Goal: Transaction & Acquisition: Purchase product/service

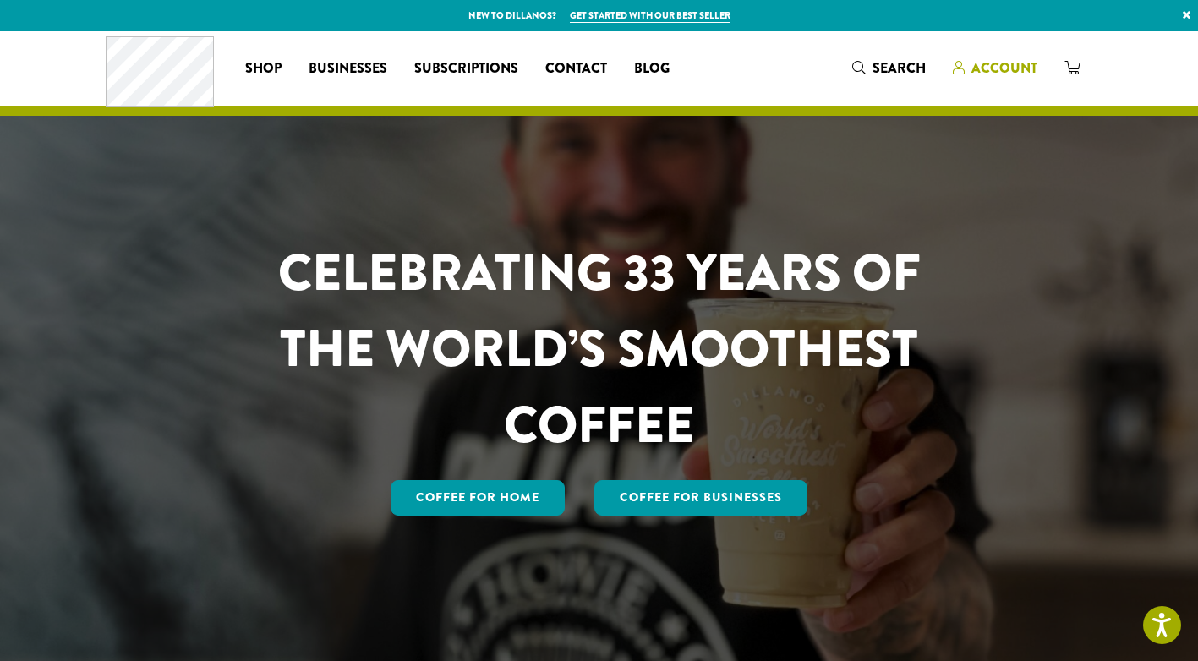
click at [997, 68] on span "Account" at bounding box center [1005, 67] width 66 height 19
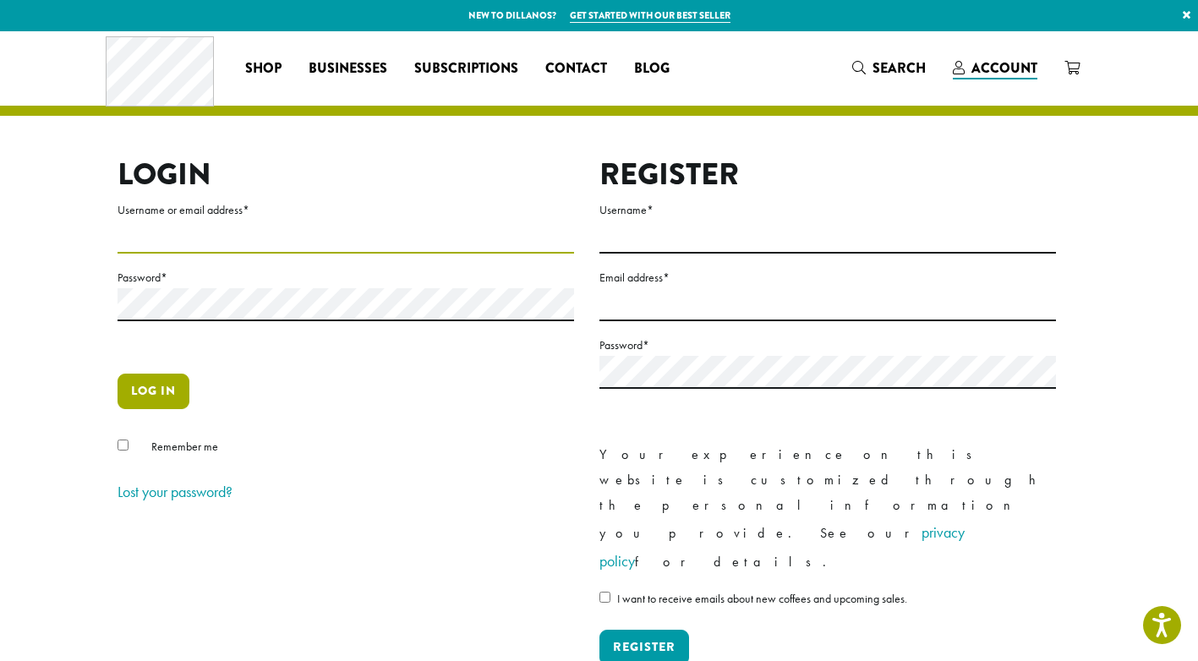
type input "**********"
click at [150, 391] on button "Log in" at bounding box center [154, 392] width 72 height 36
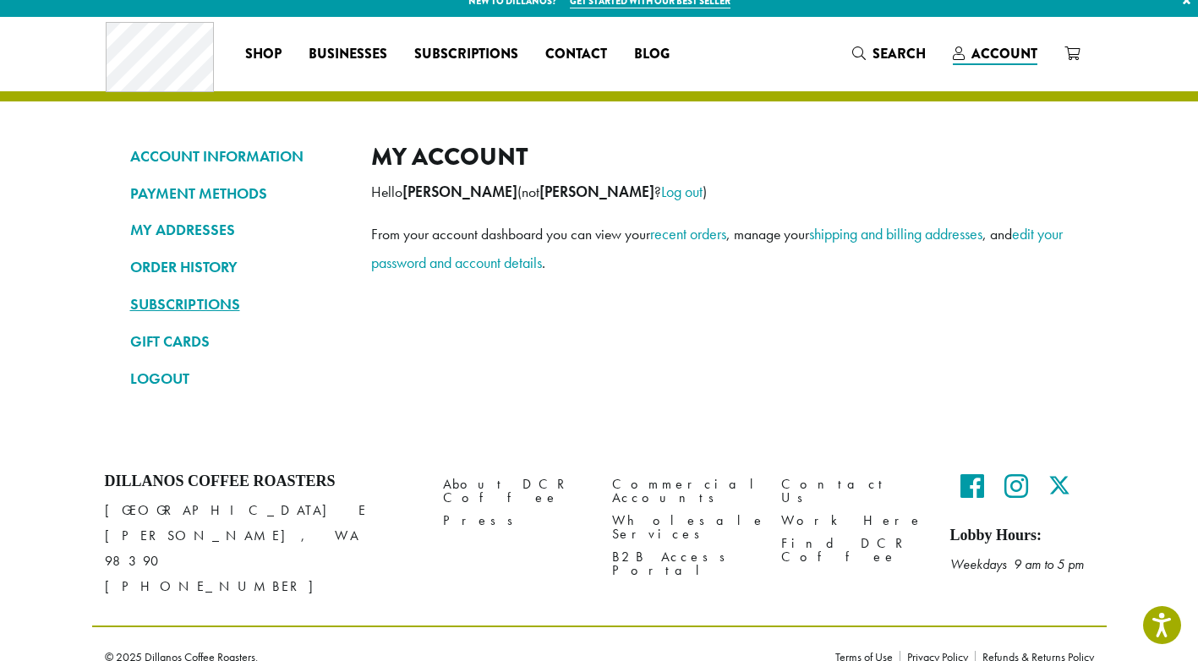
scroll to position [17, 0]
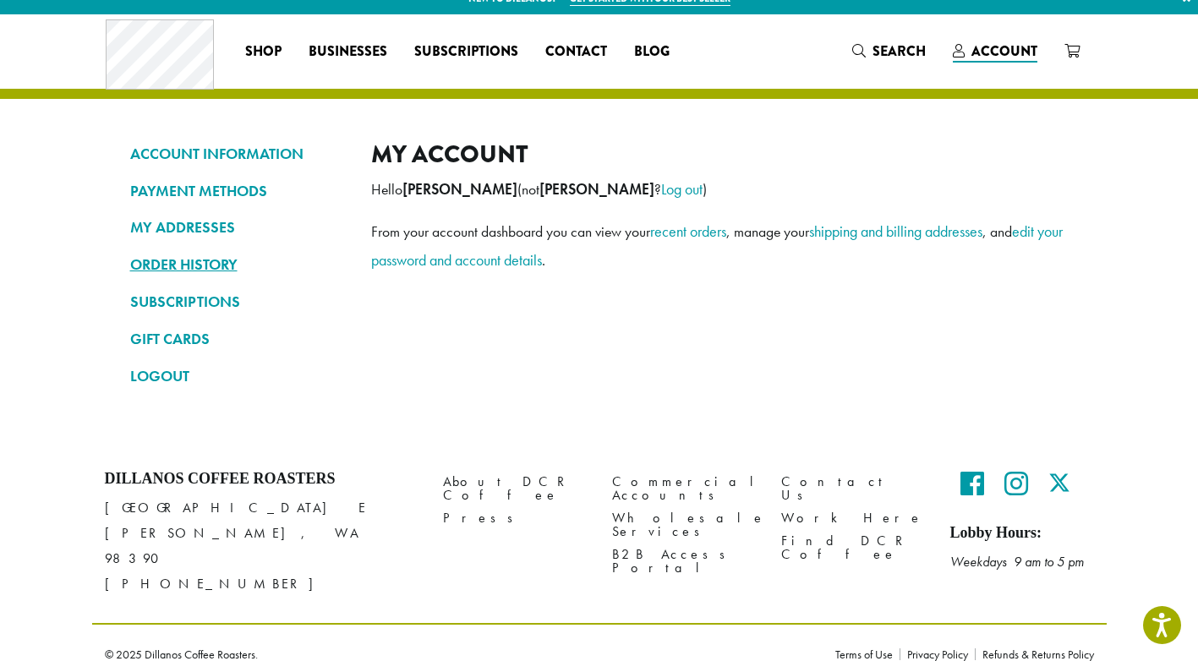
click at [189, 264] on link "ORDER HISTORY" at bounding box center [238, 264] width 216 height 29
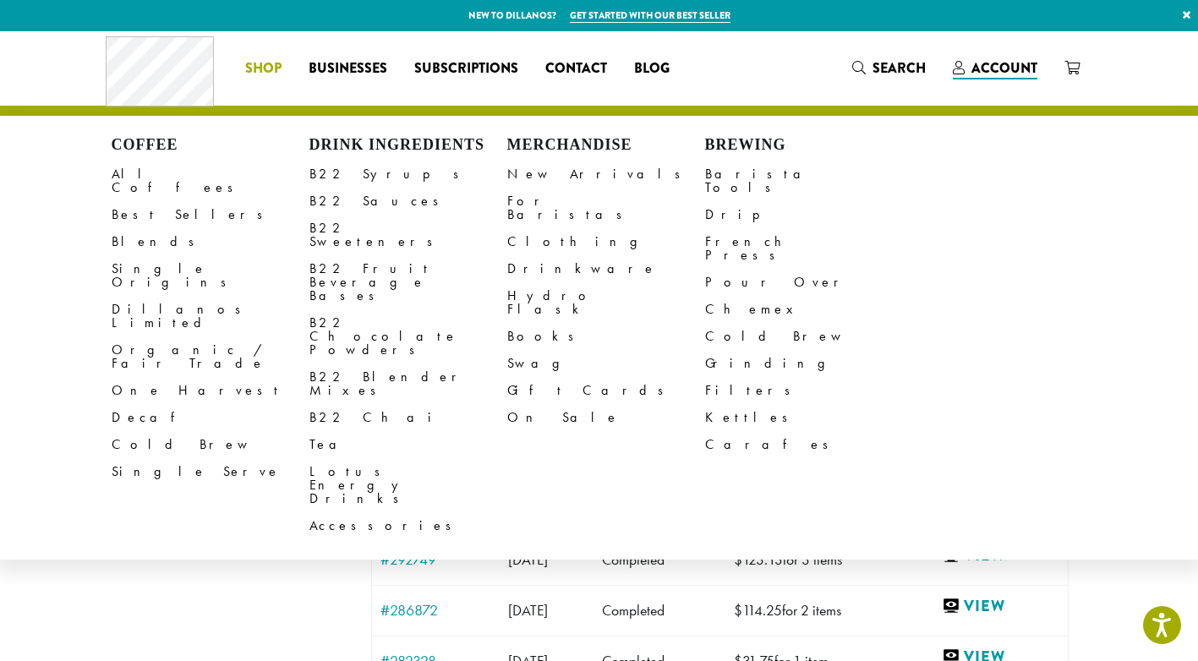
click at [255, 67] on span "Shop" at bounding box center [263, 68] width 36 height 21
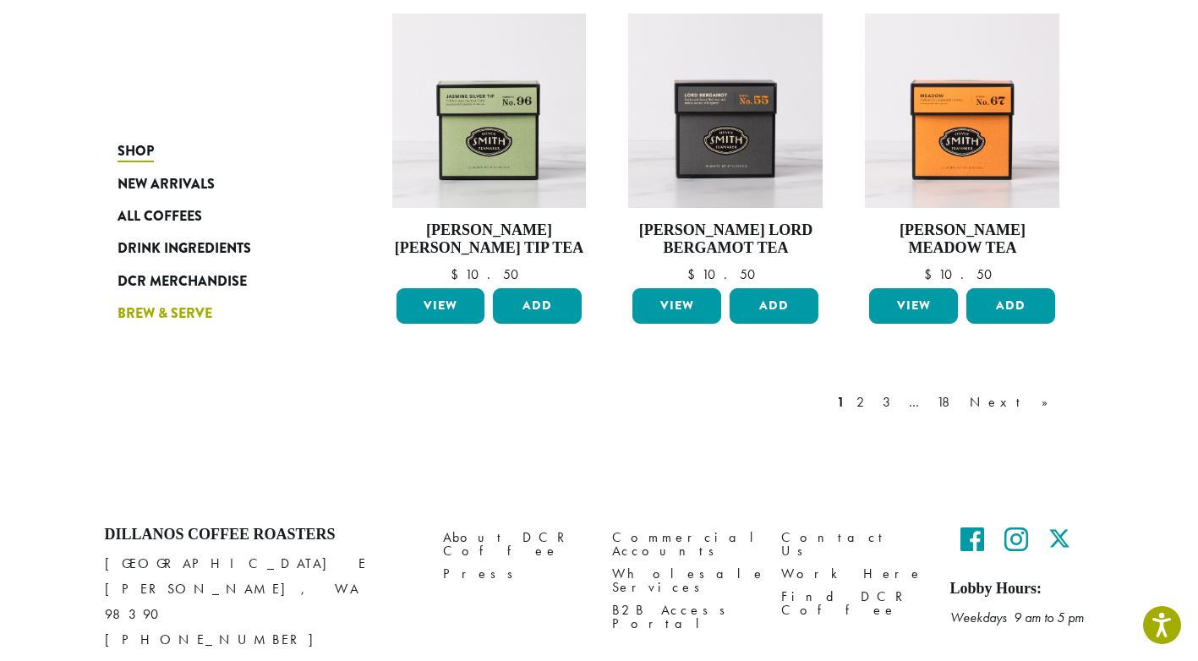
scroll to position [1350, 0]
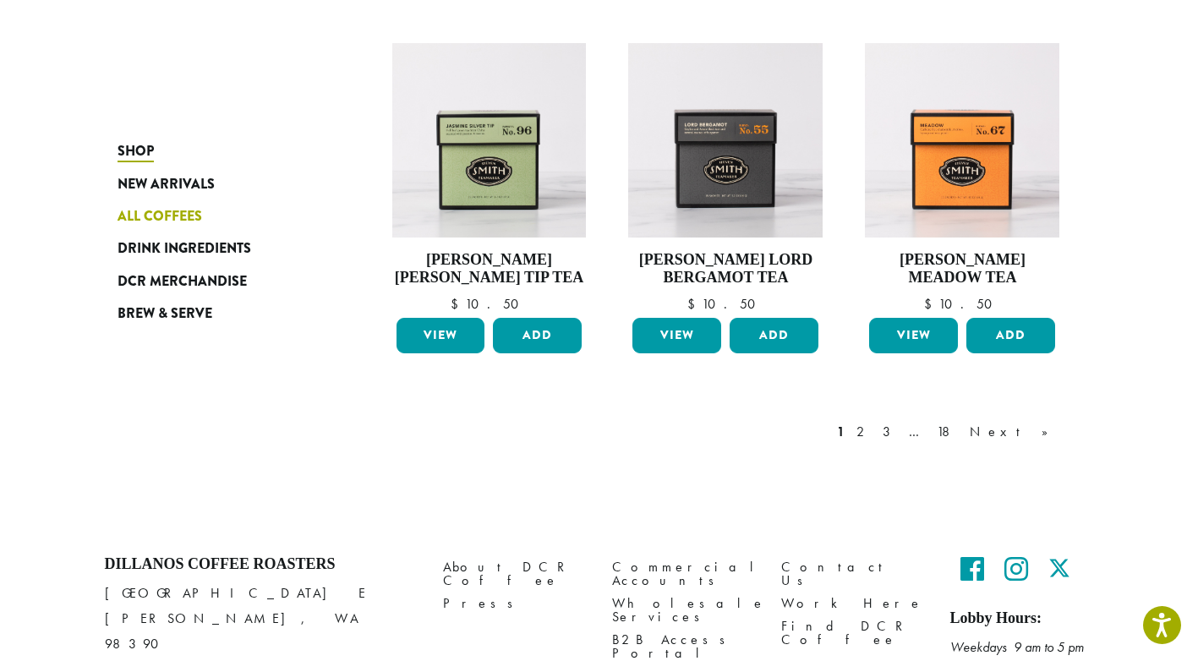
click at [154, 216] on span "All Coffees" at bounding box center [160, 216] width 85 height 21
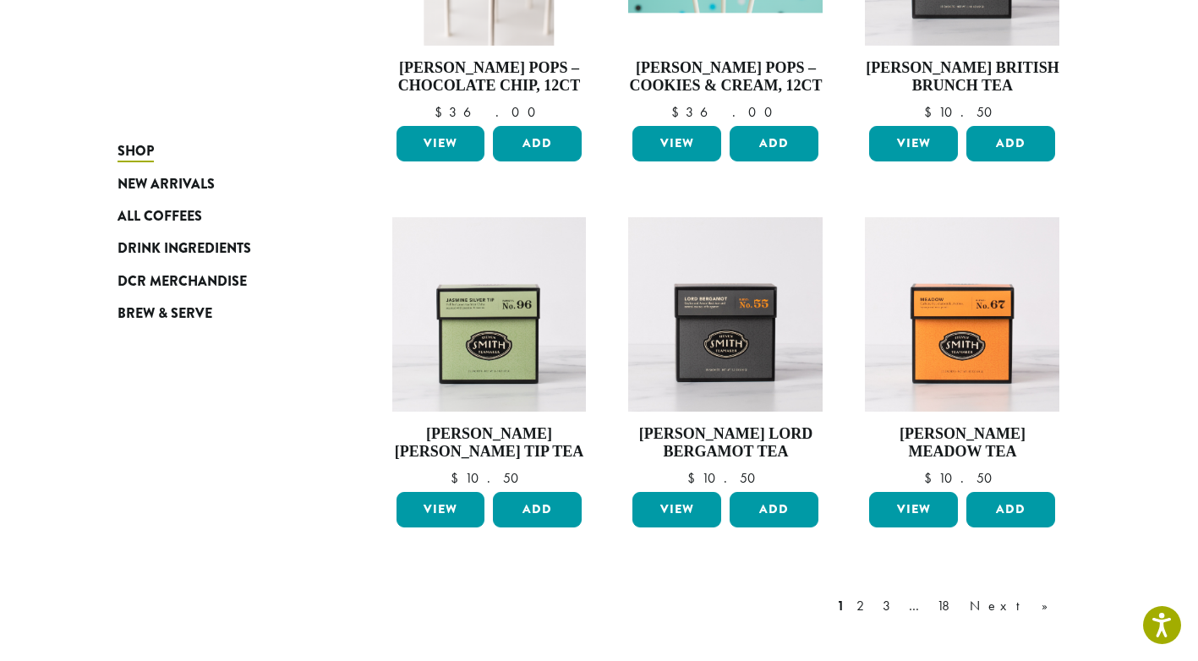
scroll to position [928, 0]
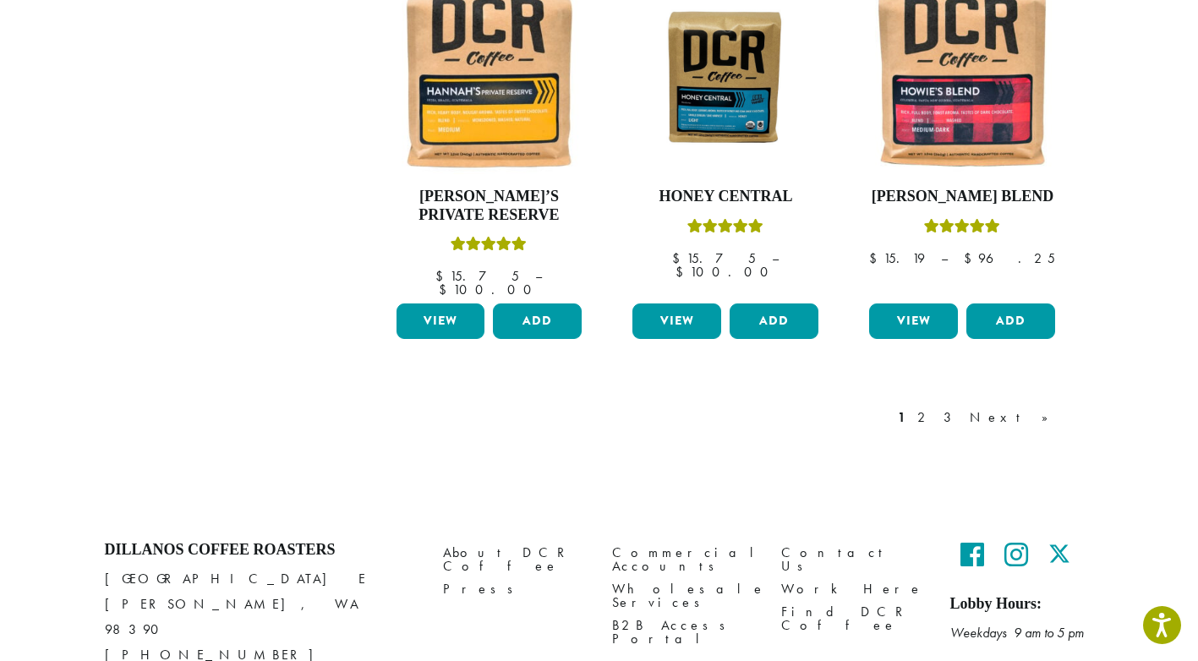
scroll to position [1522, 0]
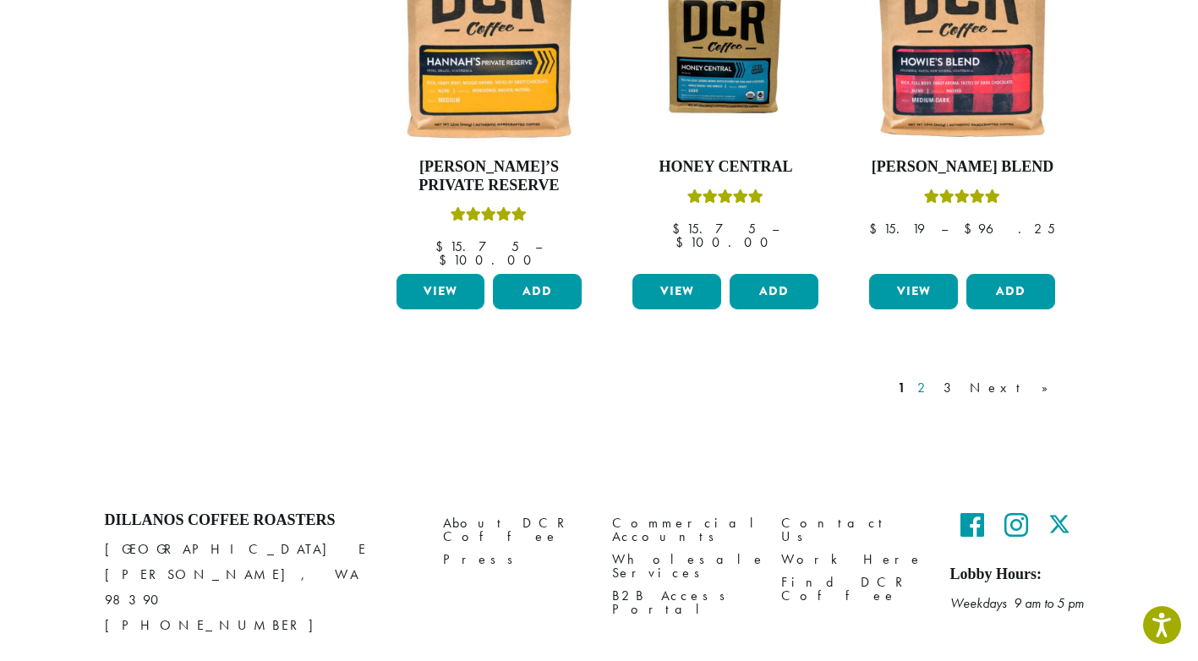
click at [935, 378] on link "2" at bounding box center [924, 388] width 21 height 20
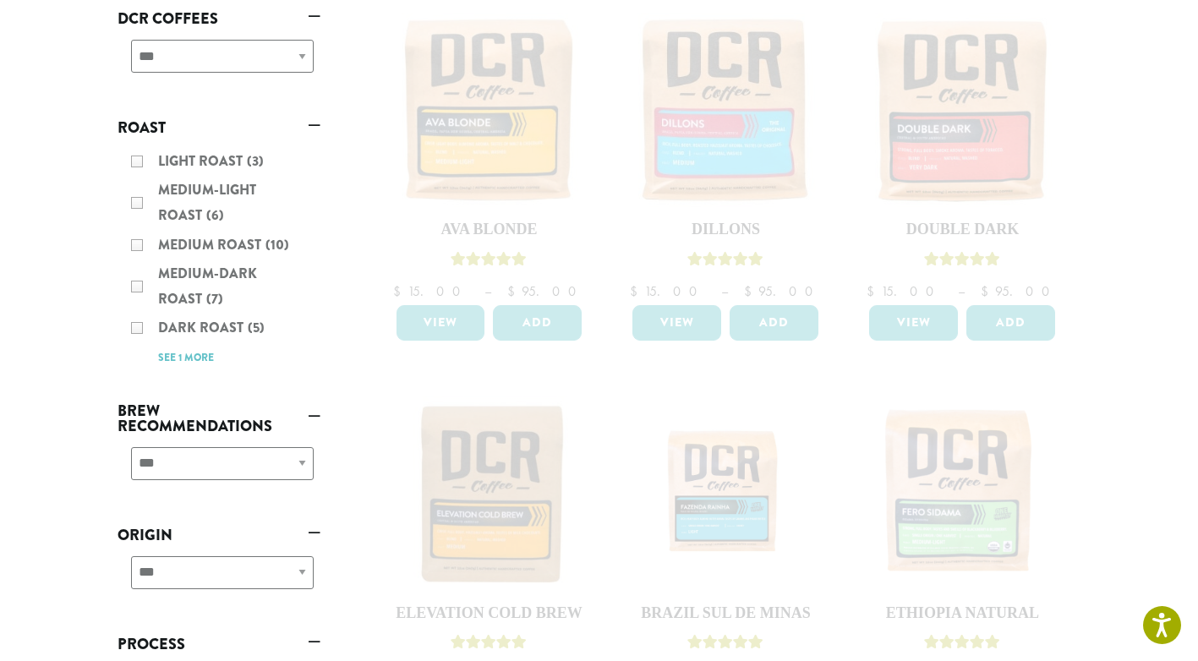
scroll to position [254, 0]
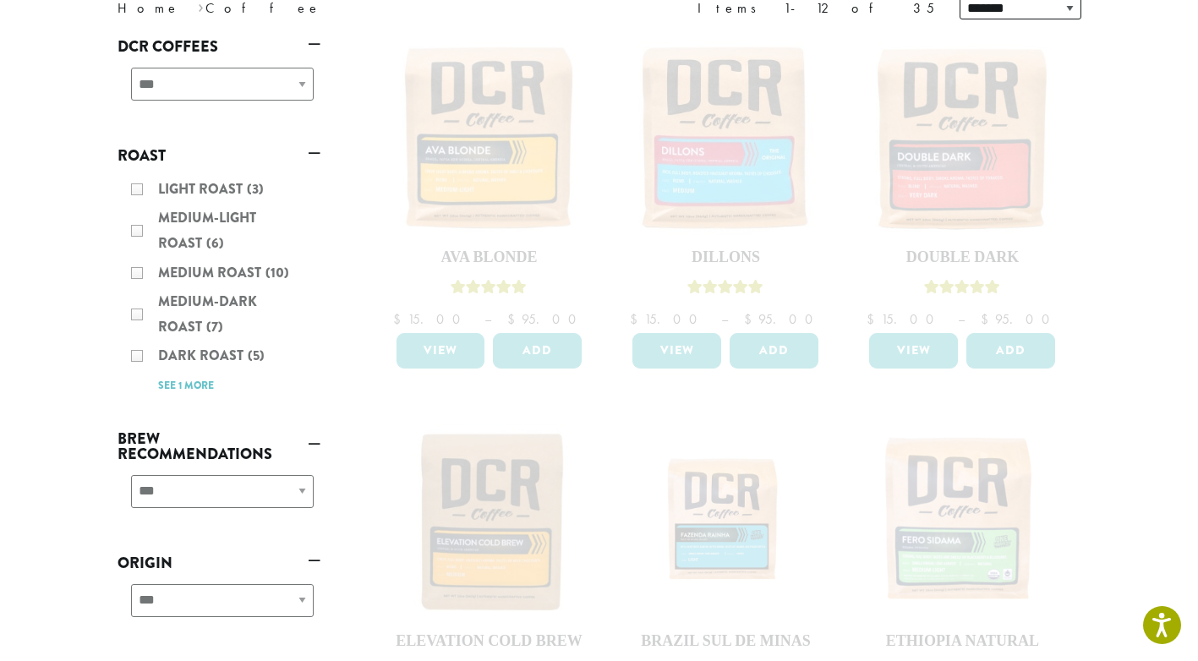
click at [176, 386] on div "Light Roast (3) Medium-Light Roast (6) Medium Roast (10) Medium-Dark Roast (7) …" at bounding box center [219, 287] width 203 height 234
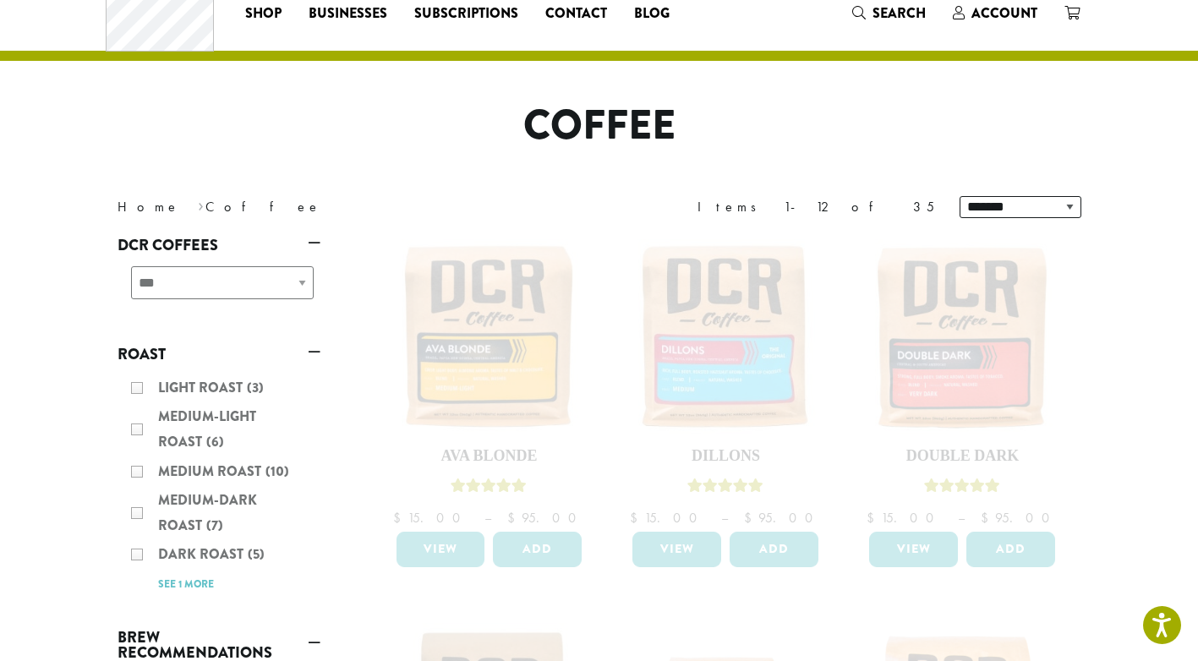
scroll to position [85, 0]
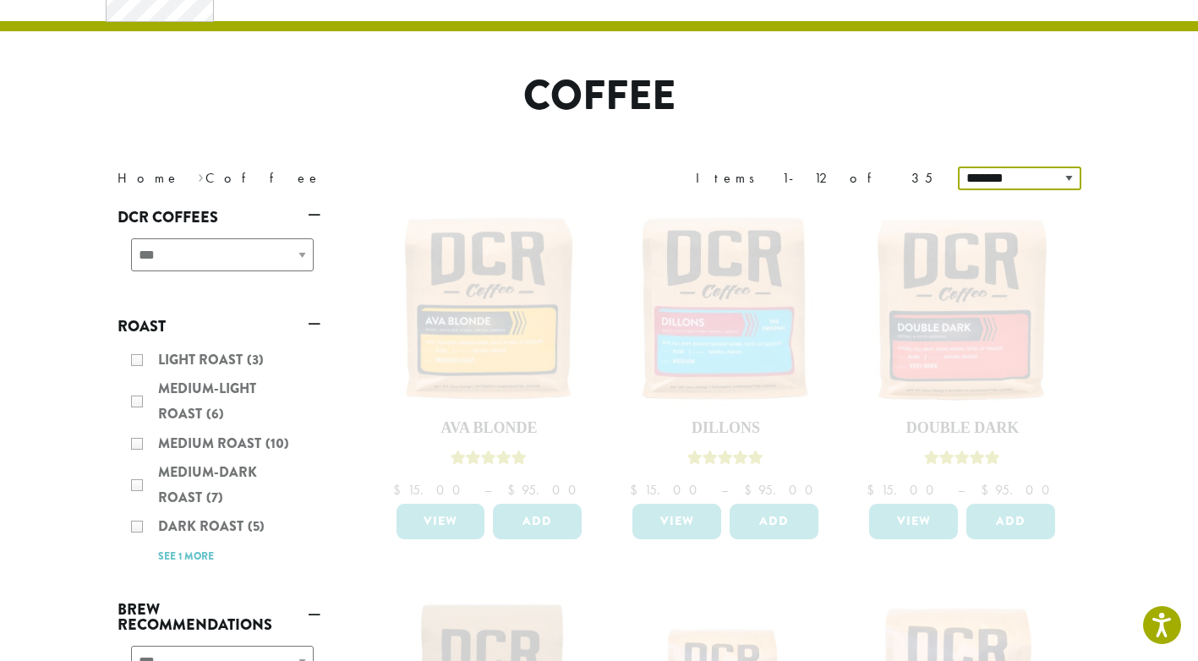
click at [1070, 179] on select "**********" at bounding box center [1019, 179] width 123 height 24
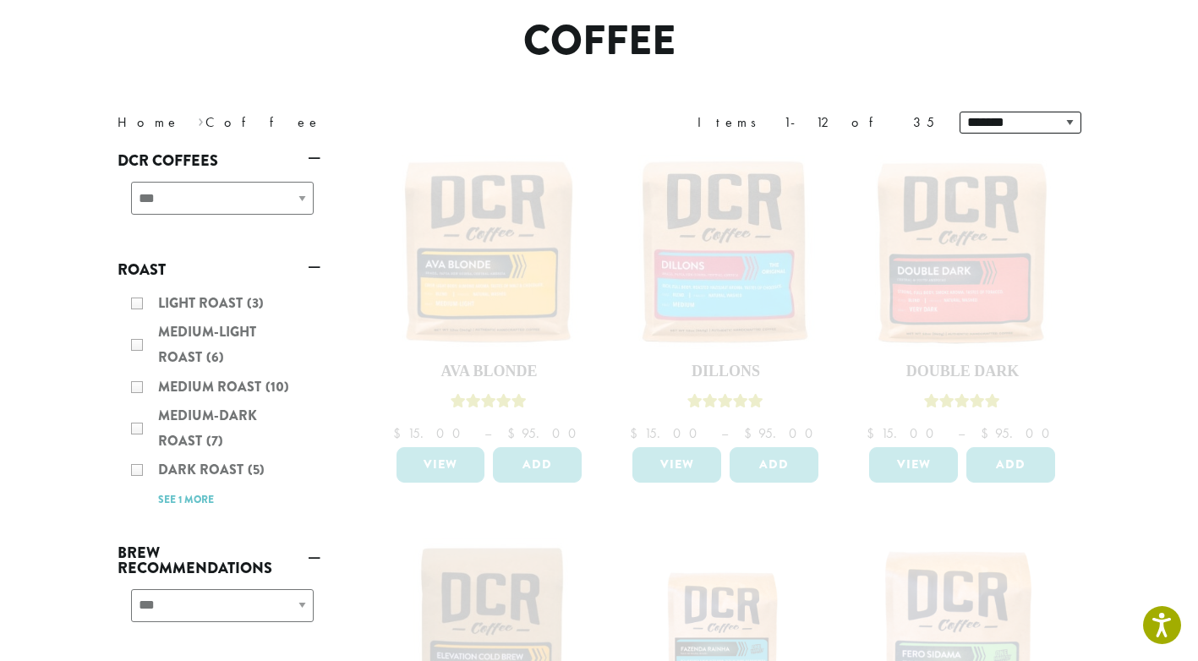
scroll to position [169, 0]
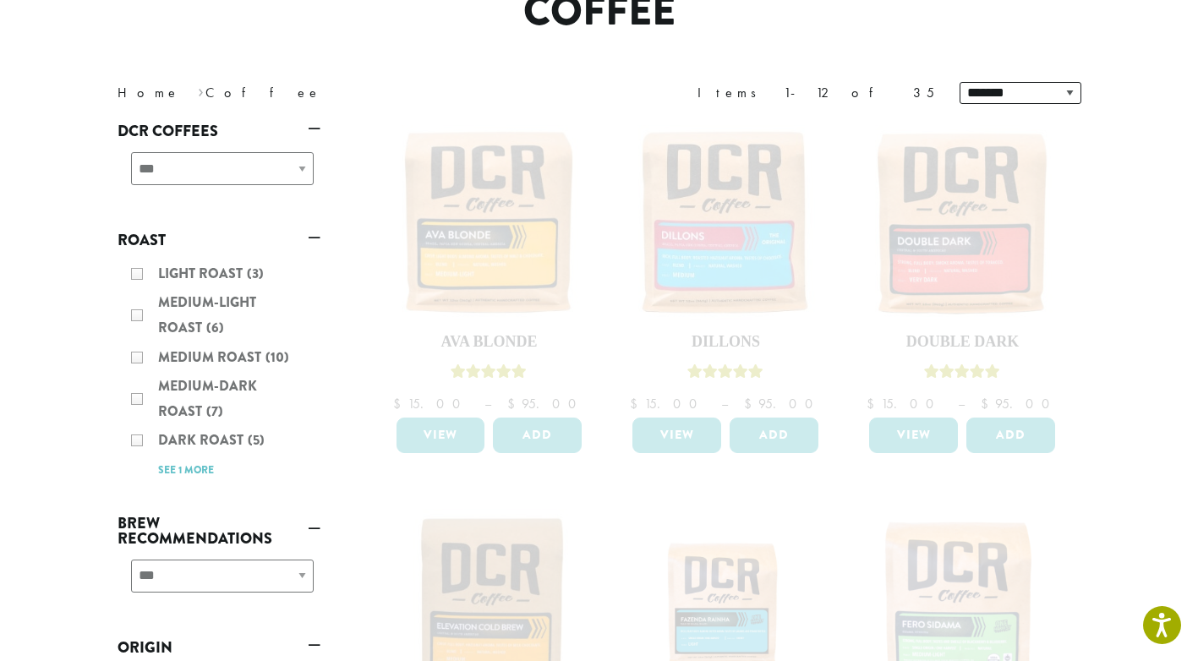
click at [183, 468] on div "Light Roast (3) Medium-Light Roast (6) Medium Roast (10) Medium-Dark Roast (7) …" at bounding box center [219, 372] width 203 height 234
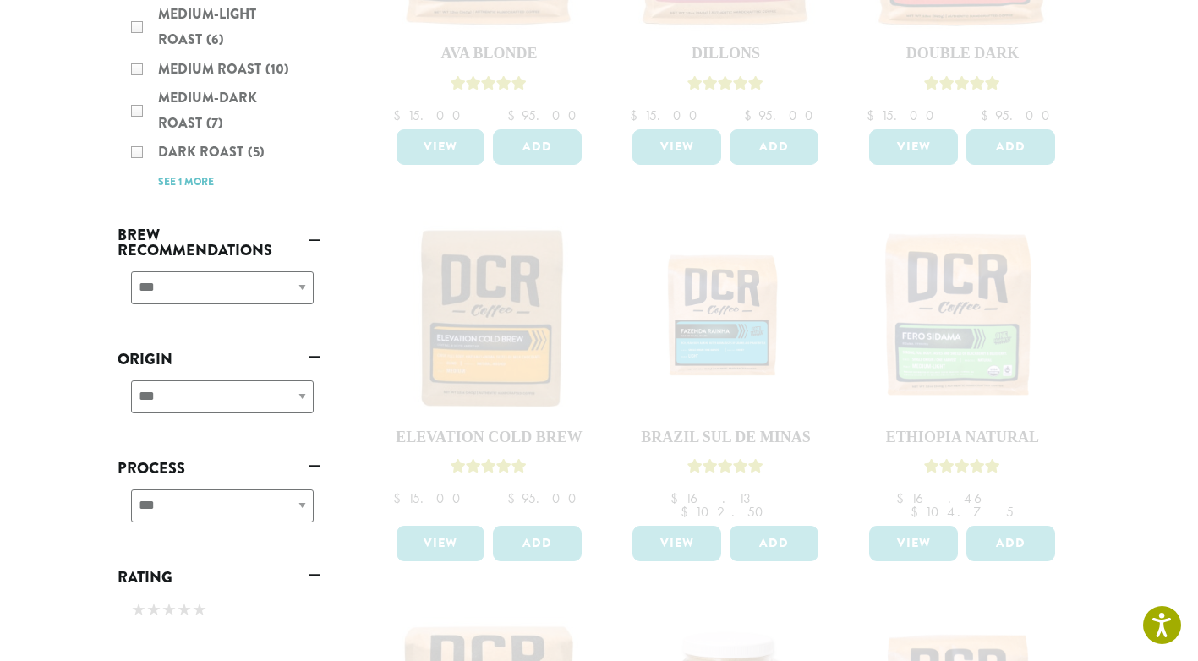
scroll to position [592, 0]
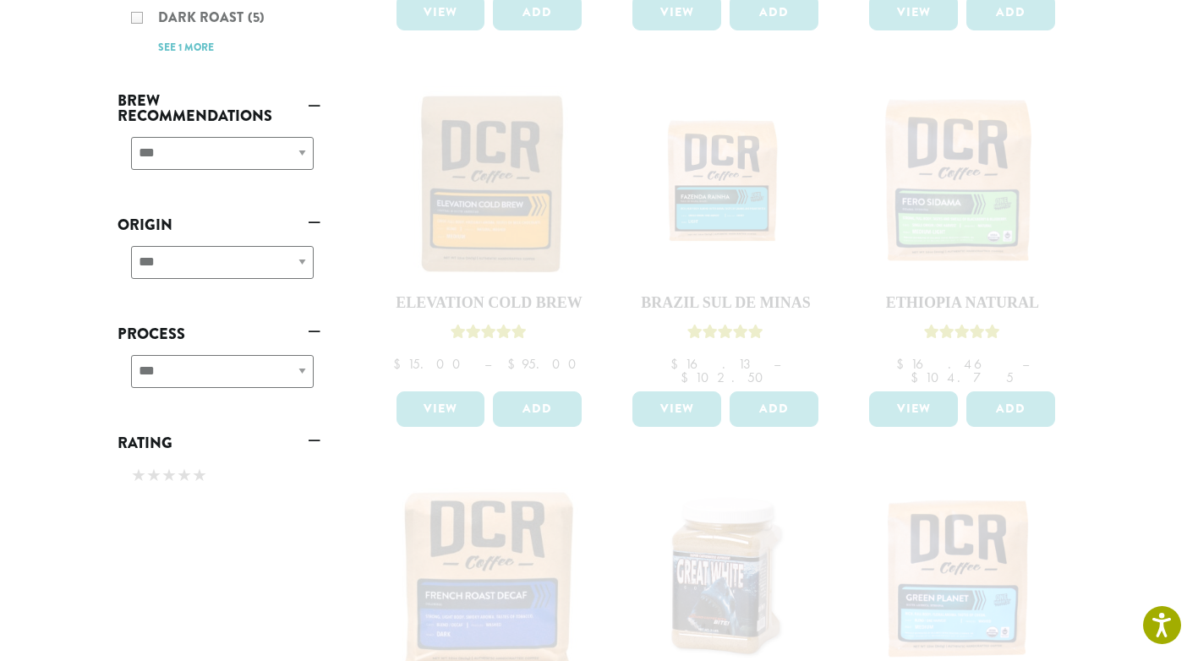
click at [301, 371] on div "**********" at bounding box center [219, 378] width 203 height 60
click at [288, 485] on div "★ ★ ★ ★ ★" at bounding box center [219, 476] width 203 height 39
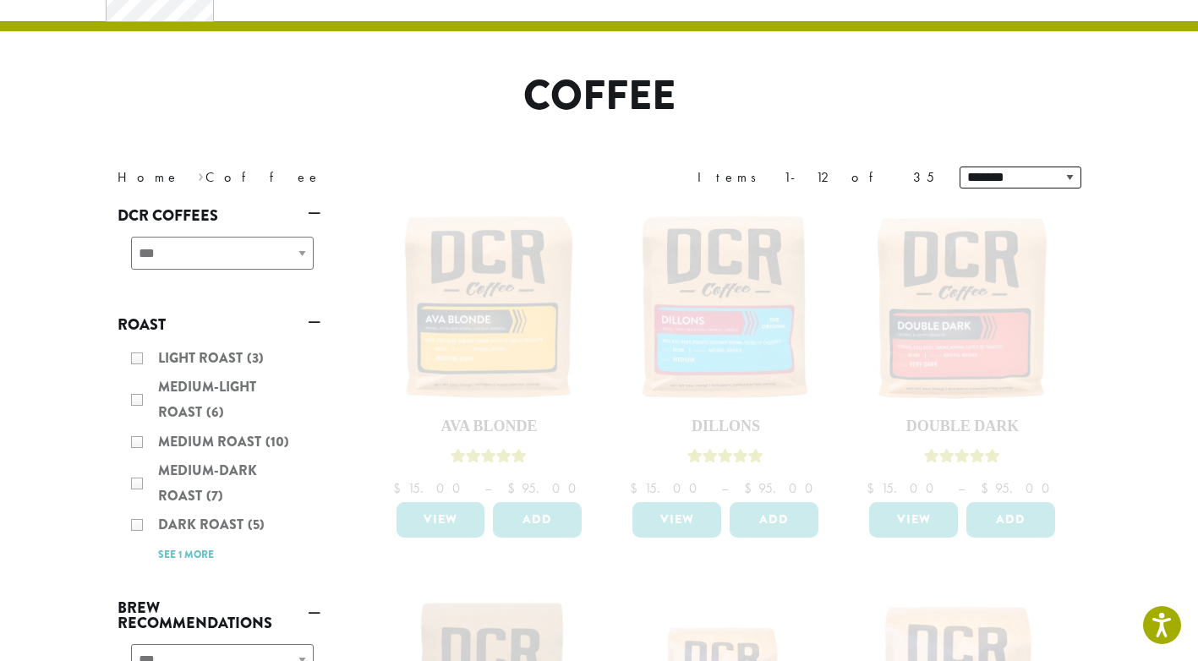
scroll to position [0, 0]
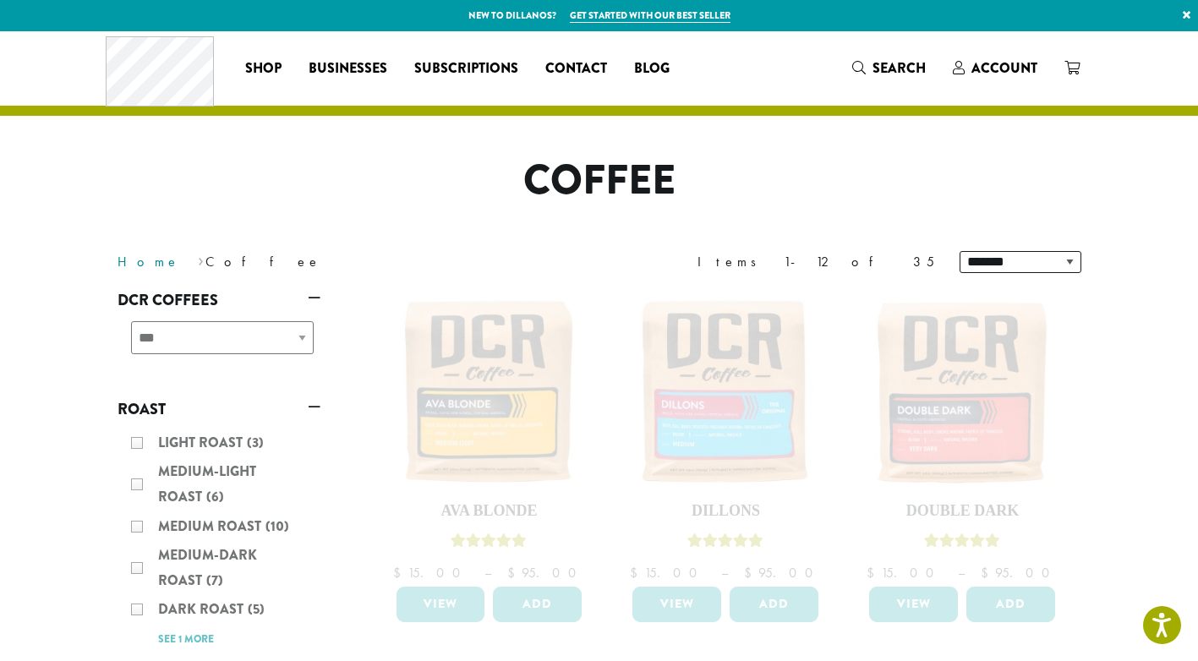
click at [133, 260] on link "Home" at bounding box center [149, 262] width 63 height 18
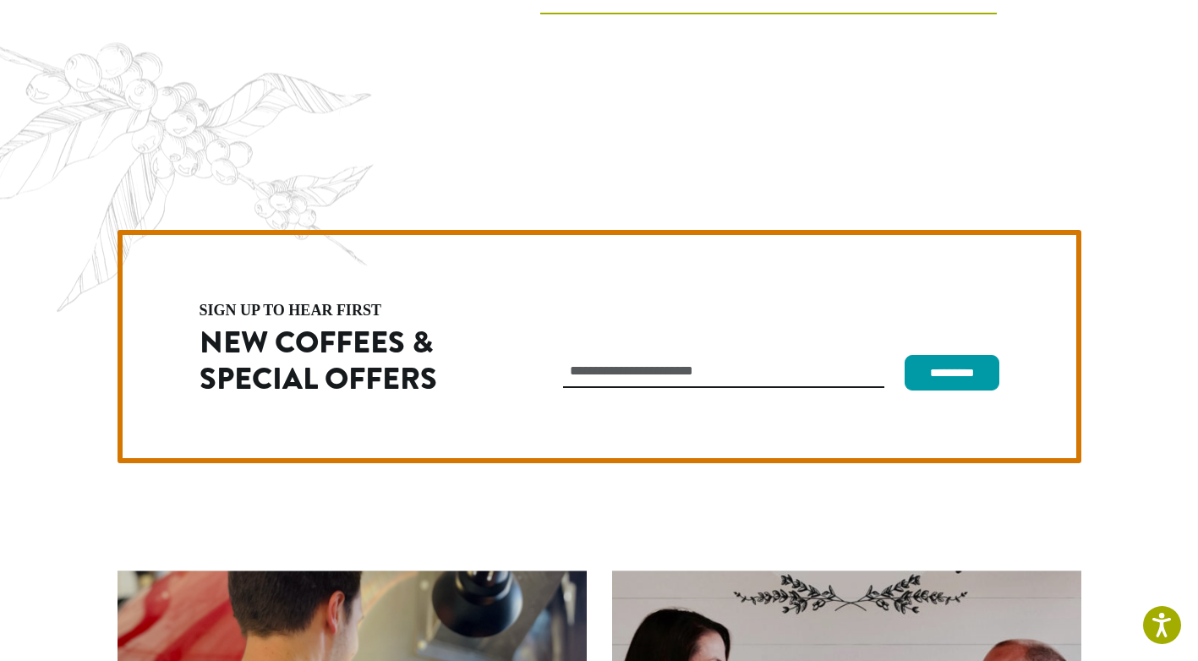
scroll to position [4778, 0]
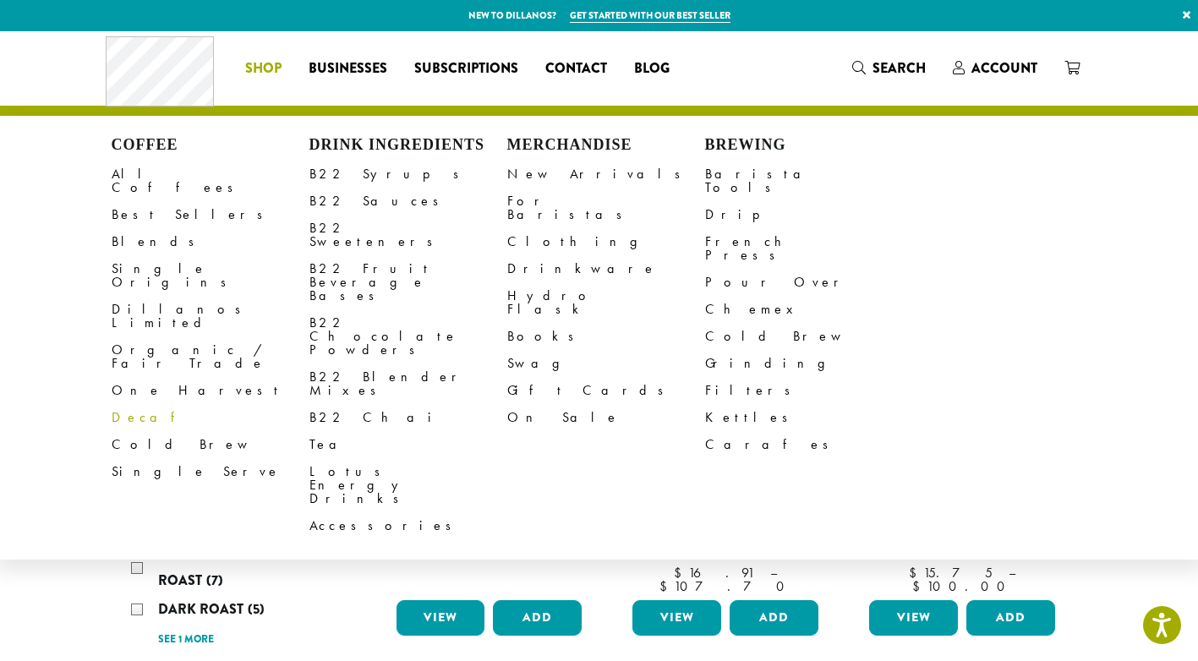
click at [123, 404] on link "Decaf" at bounding box center [211, 417] width 198 height 27
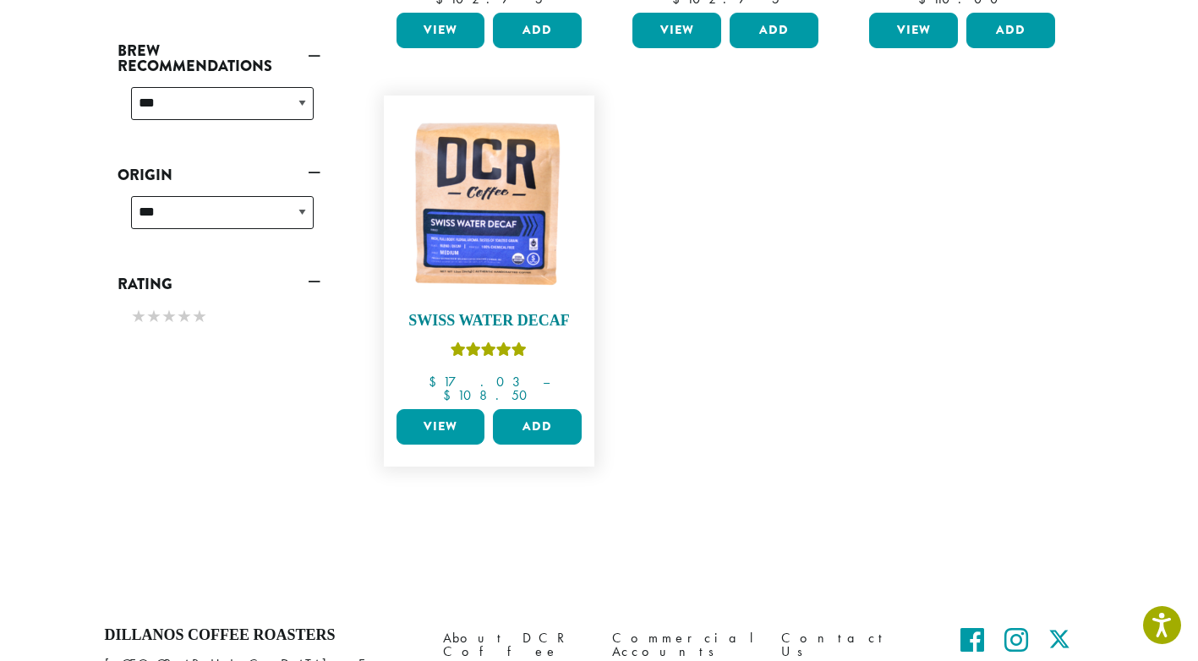
scroll to position [592, 0]
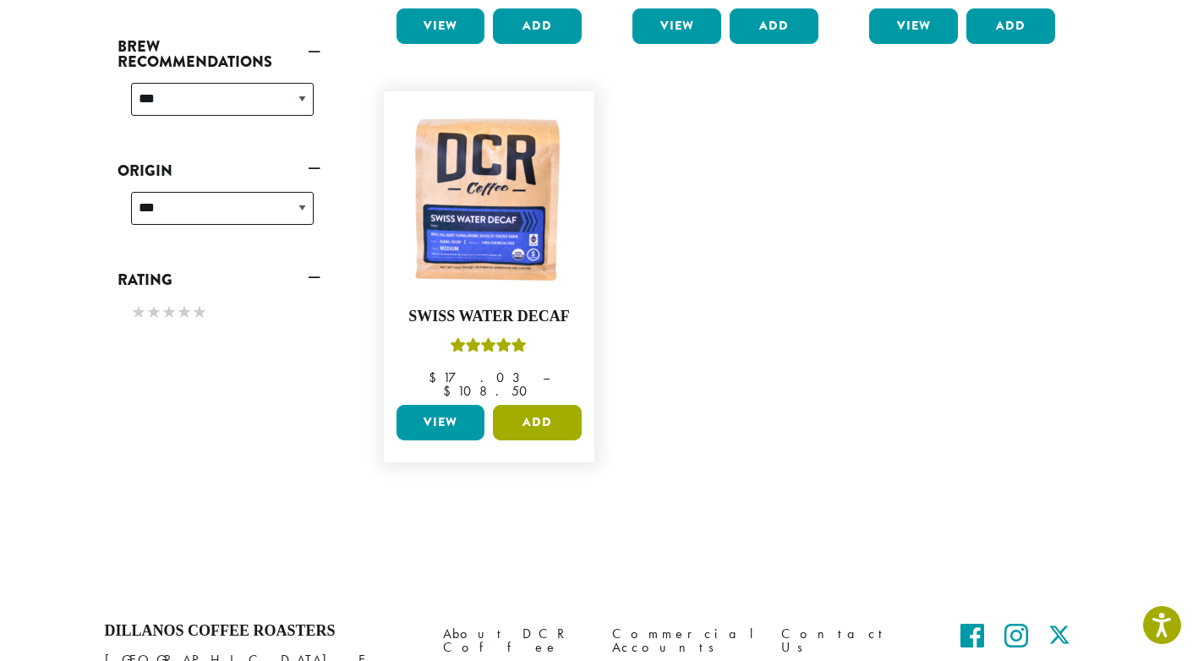
click at [543, 405] on button "Add" at bounding box center [537, 423] width 89 height 36
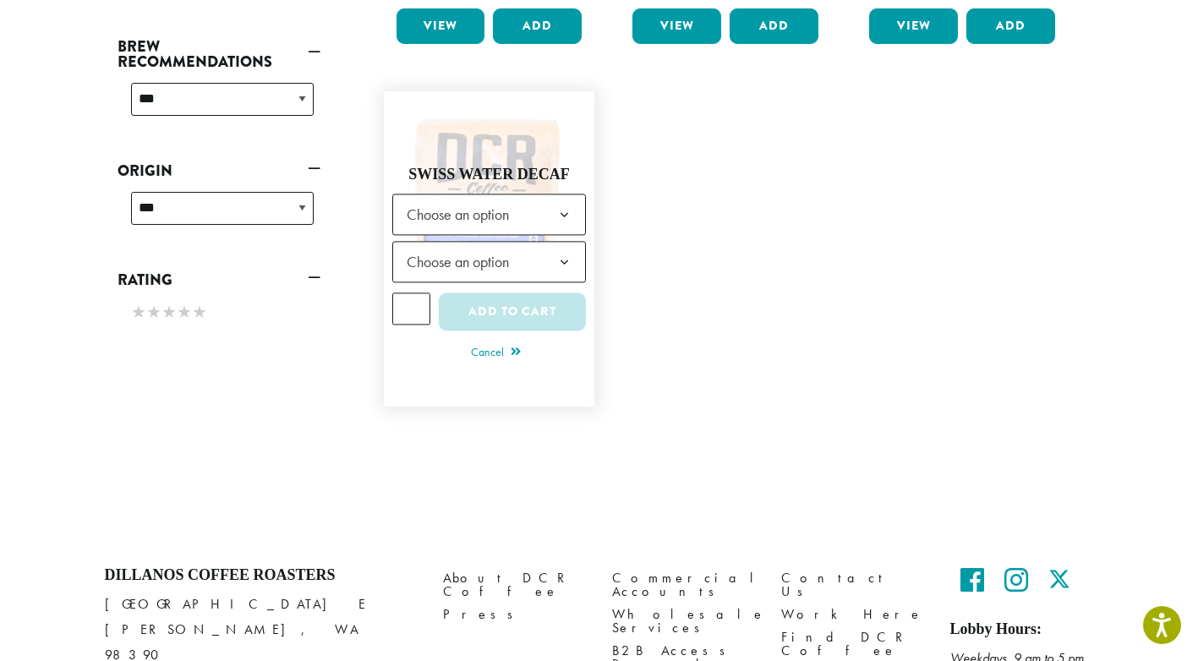
click at [565, 195] on b at bounding box center [564, 215] width 41 height 41
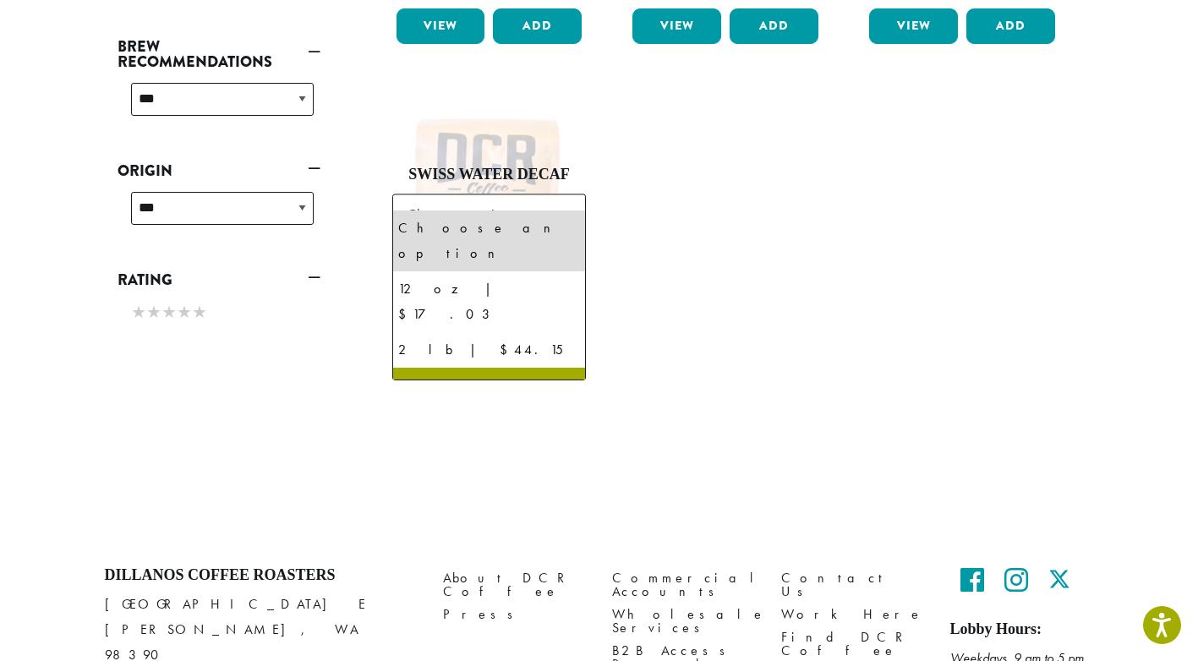
select select "**********"
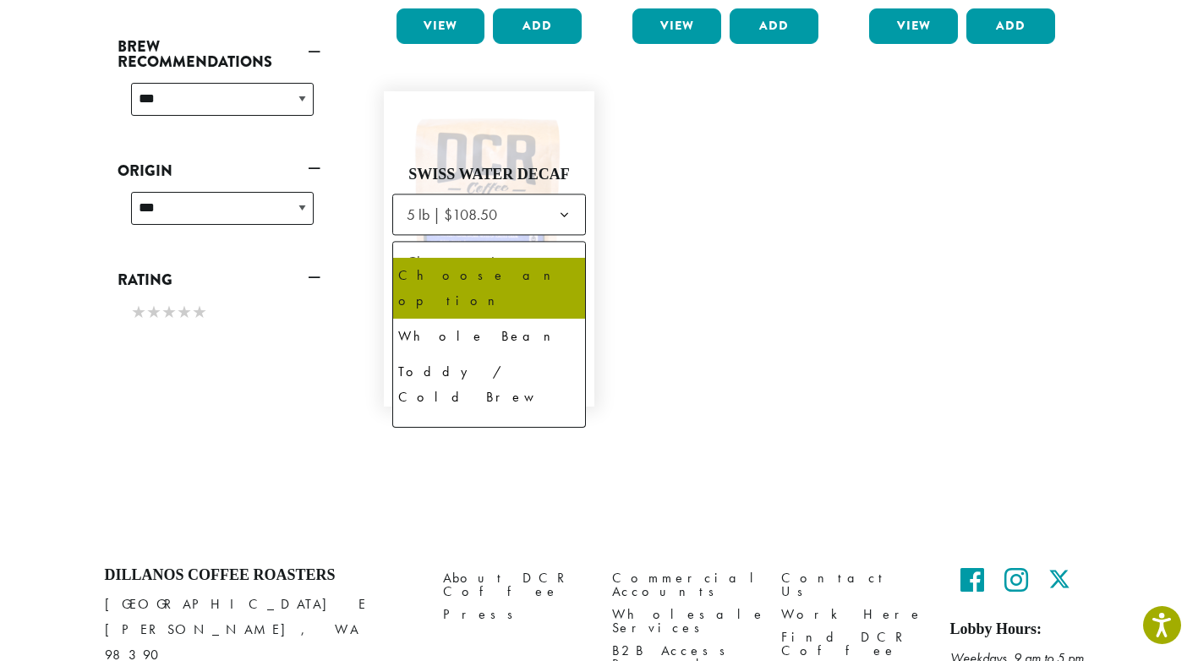
click at [566, 243] on b at bounding box center [564, 263] width 41 height 41
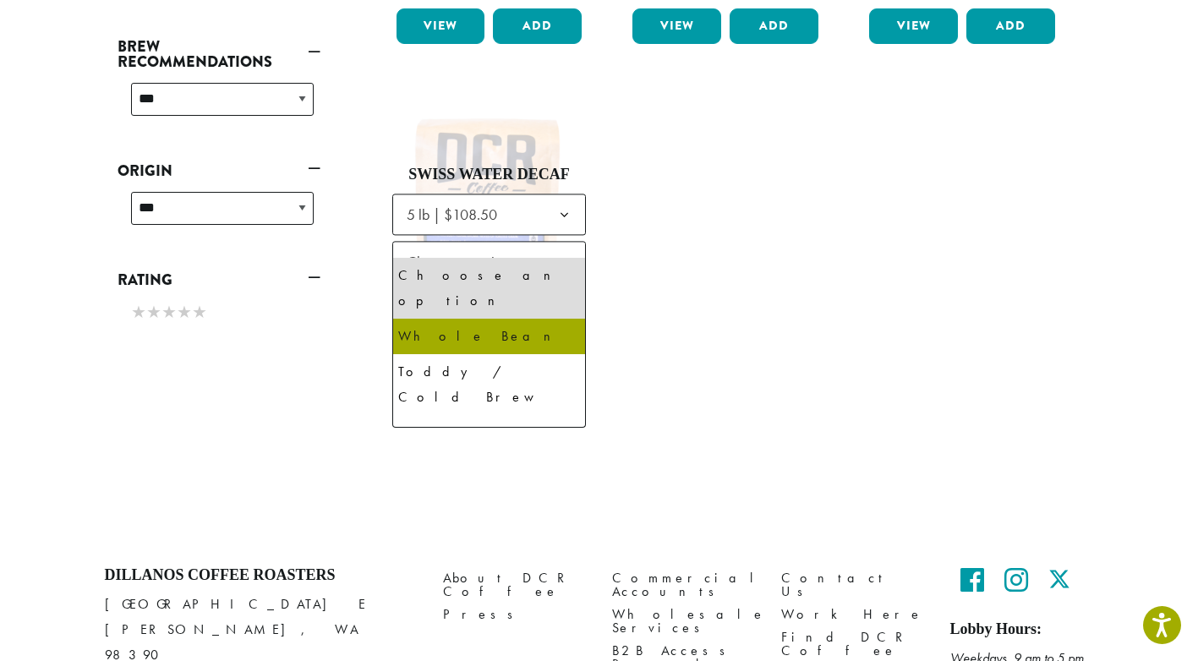
select select "**********"
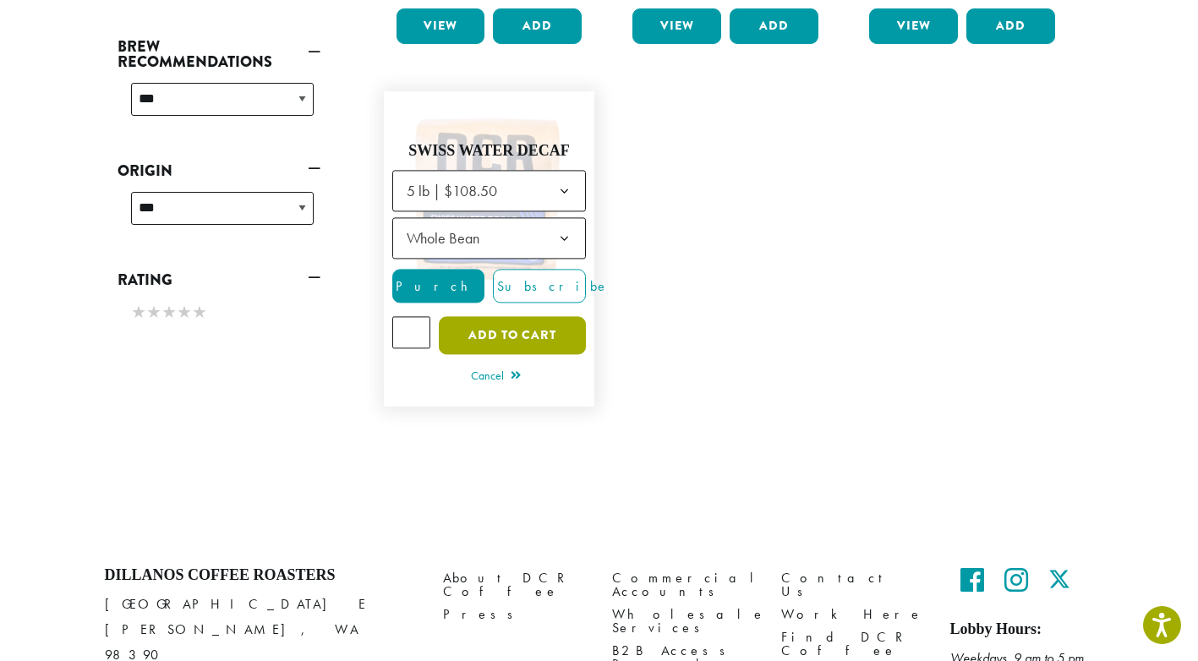
click at [491, 317] on button "Add to cart" at bounding box center [512, 336] width 147 height 38
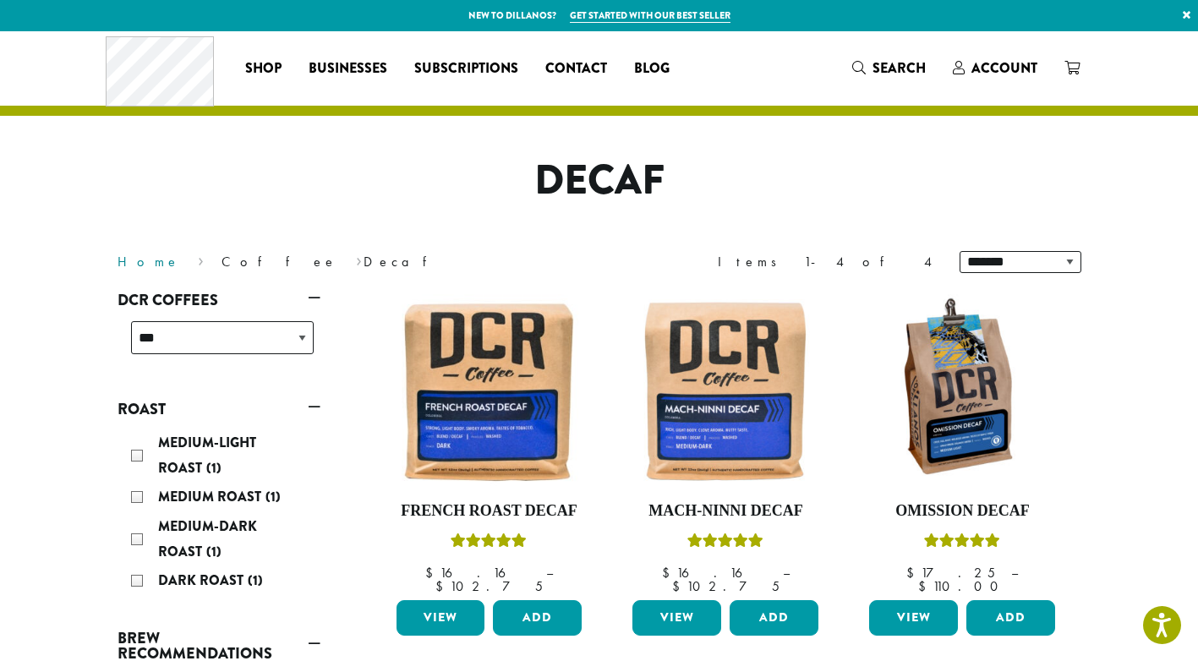
click at [130, 261] on link "Home" at bounding box center [149, 262] width 63 height 18
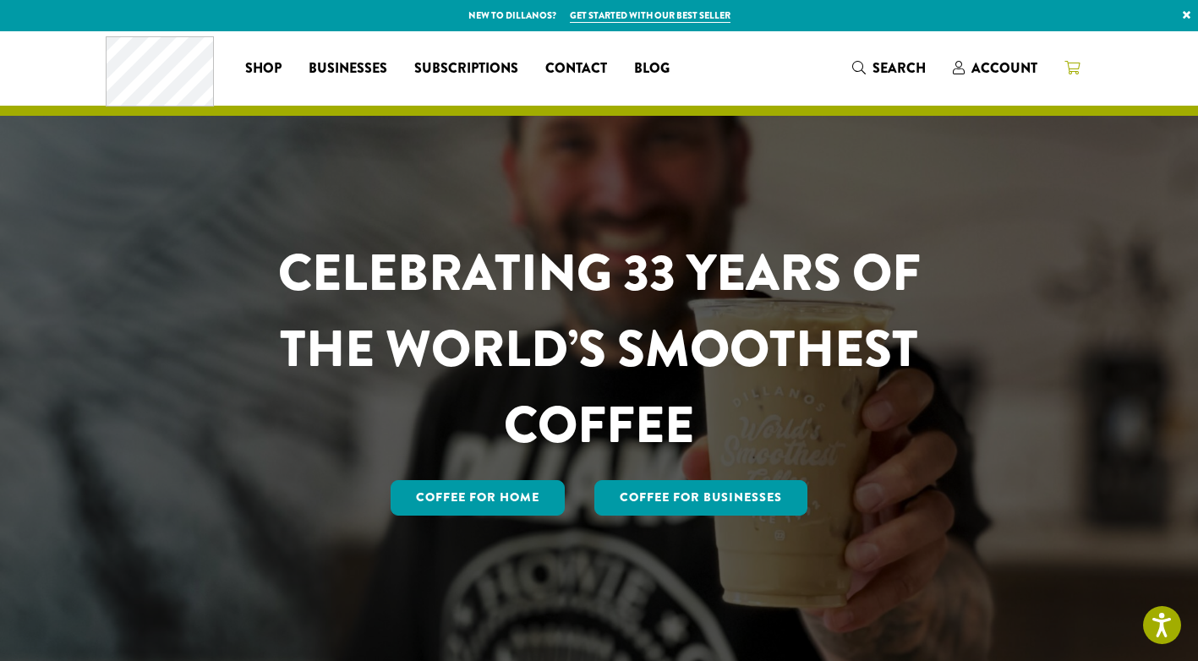
click at [1075, 65] on icon at bounding box center [1072, 68] width 15 height 14
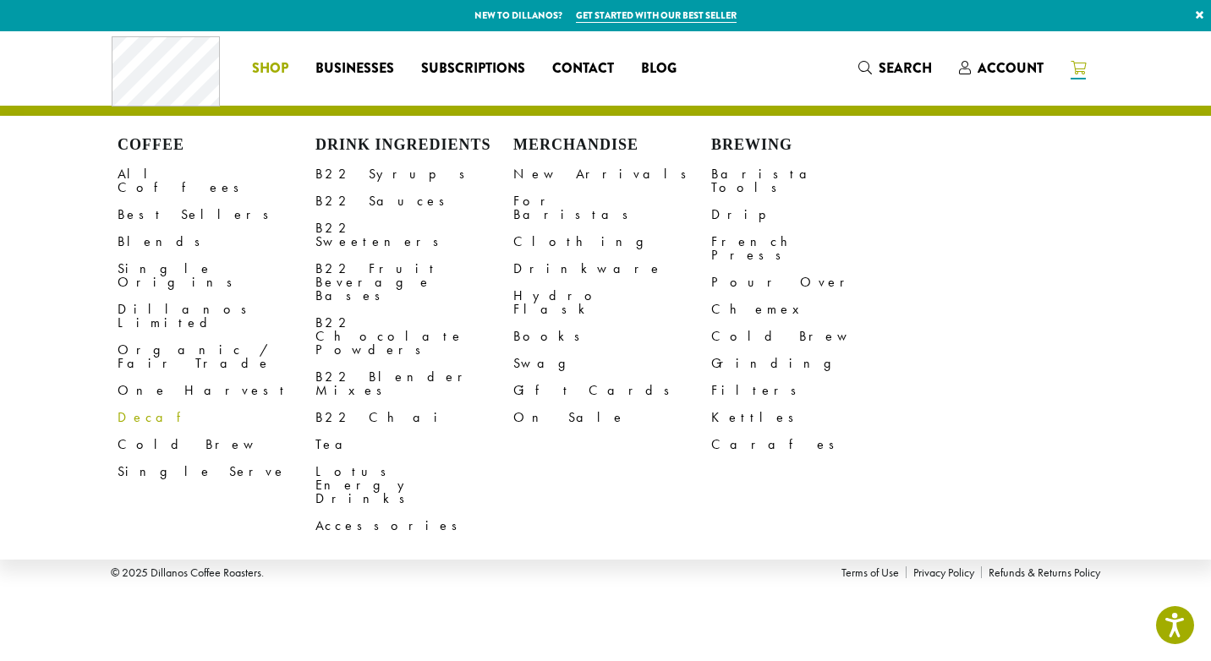
click at [132, 404] on link "Decaf" at bounding box center [217, 417] width 198 height 27
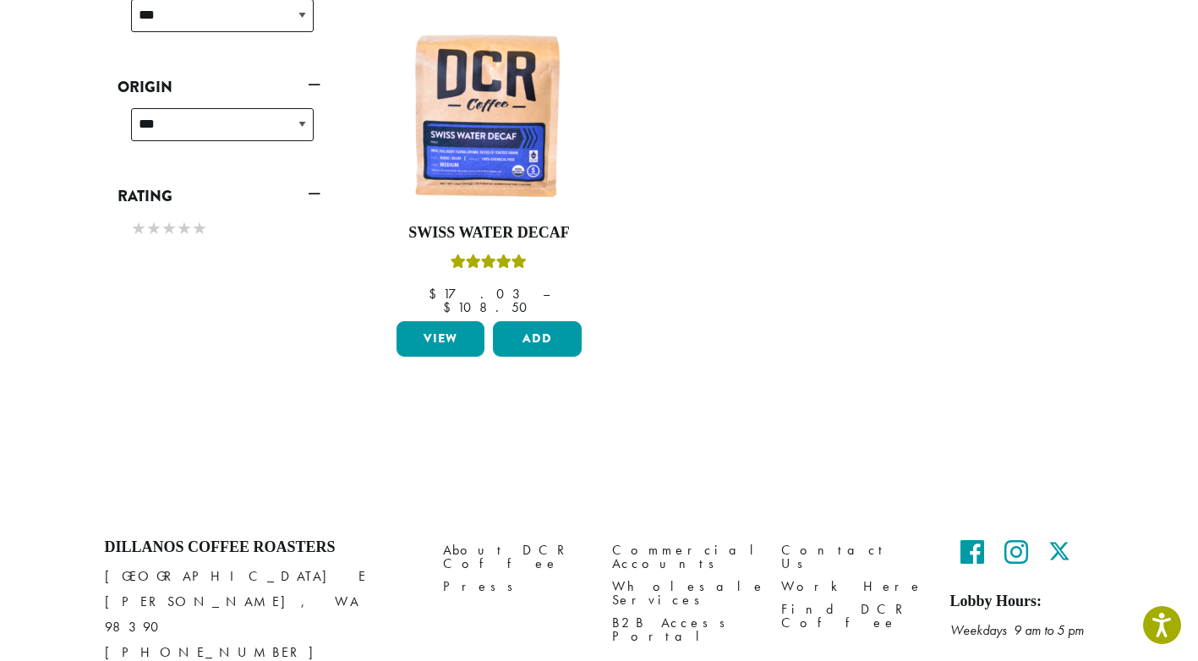
scroll to position [676, 0]
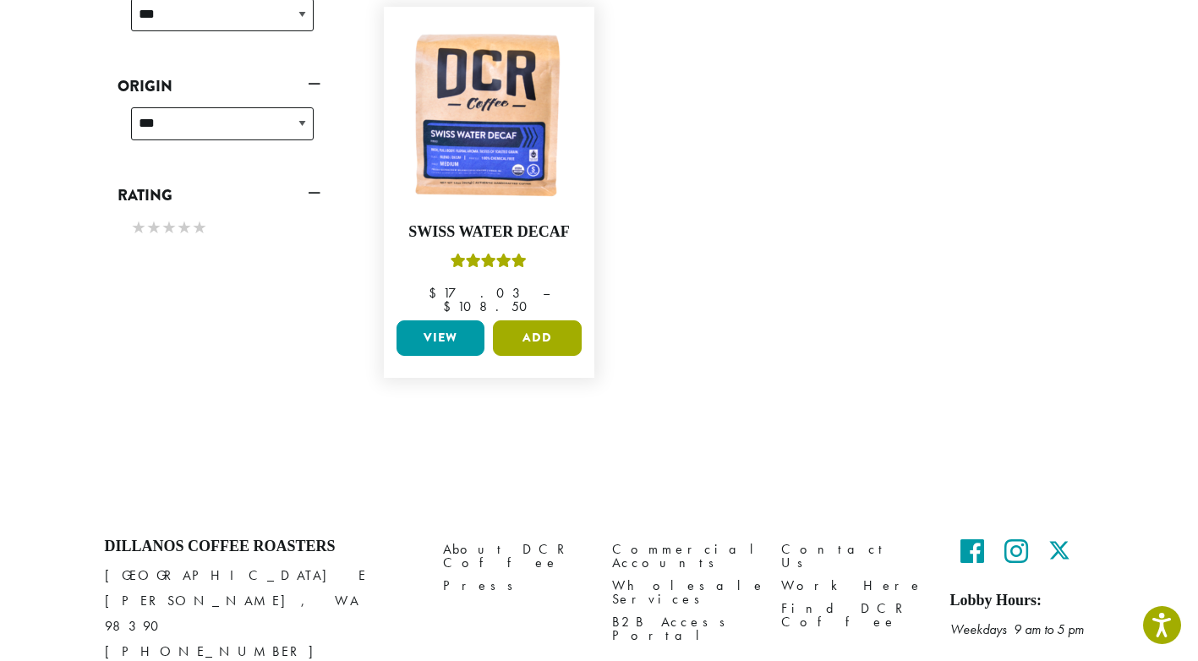
click at [530, 320] on button "Add" at bounding box center [537, 338] width 89 height 36
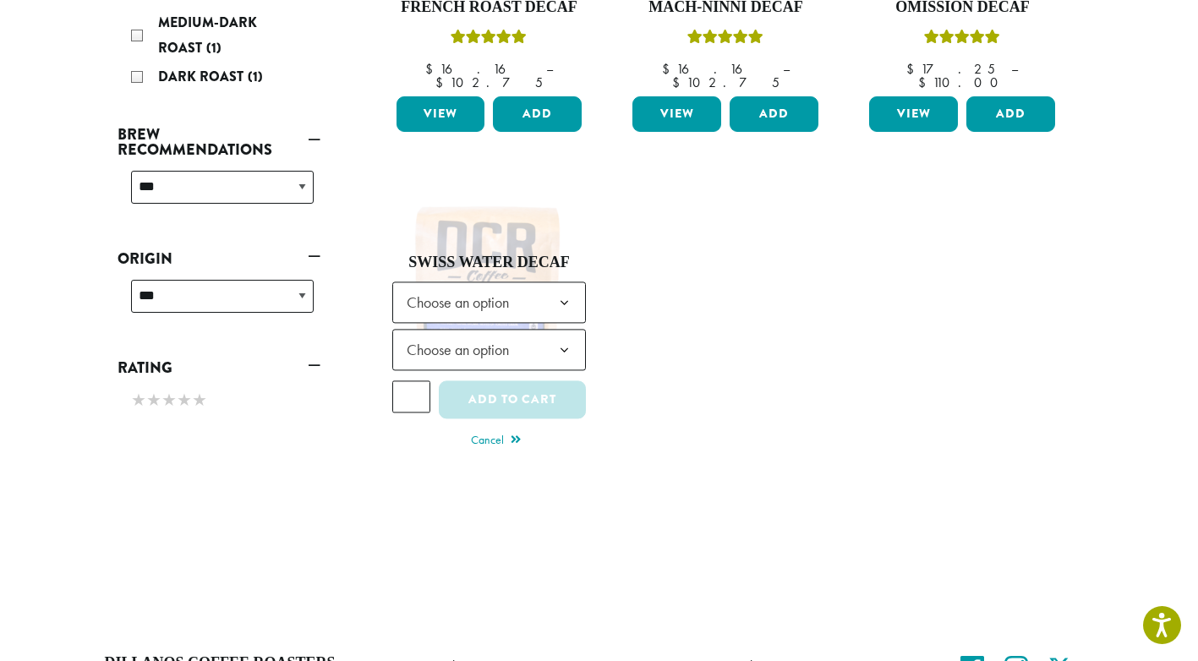
scroll to position [491, 0]
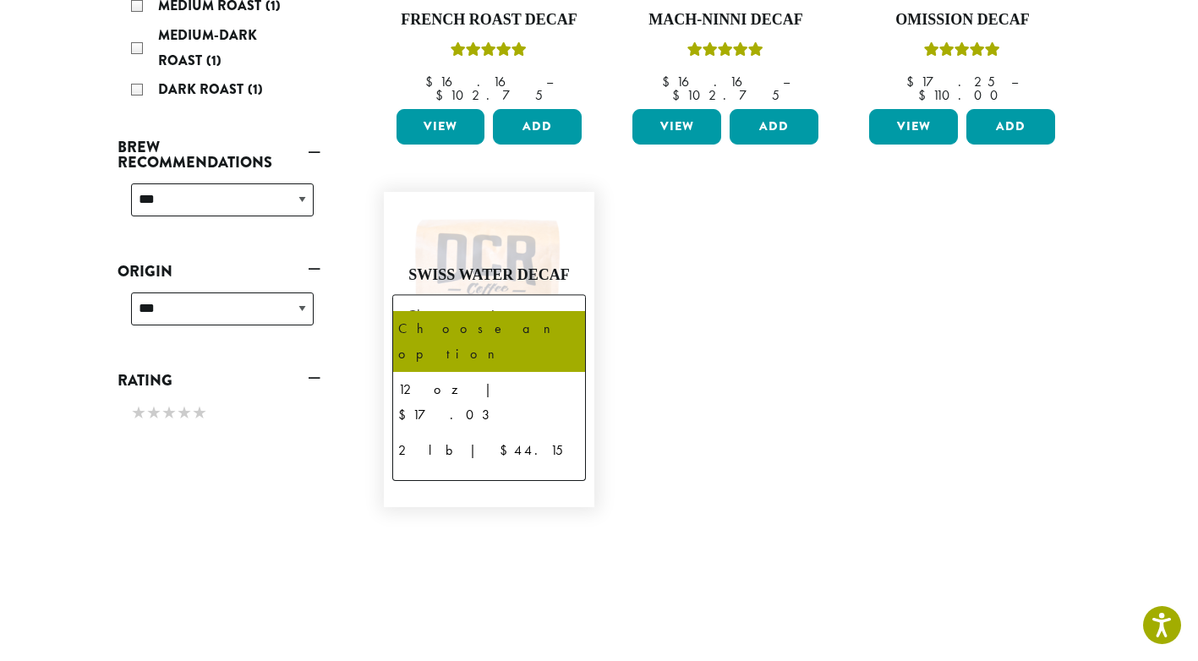
click at [563, 296] on b at bounding box center [564, 316] width 41 height 41
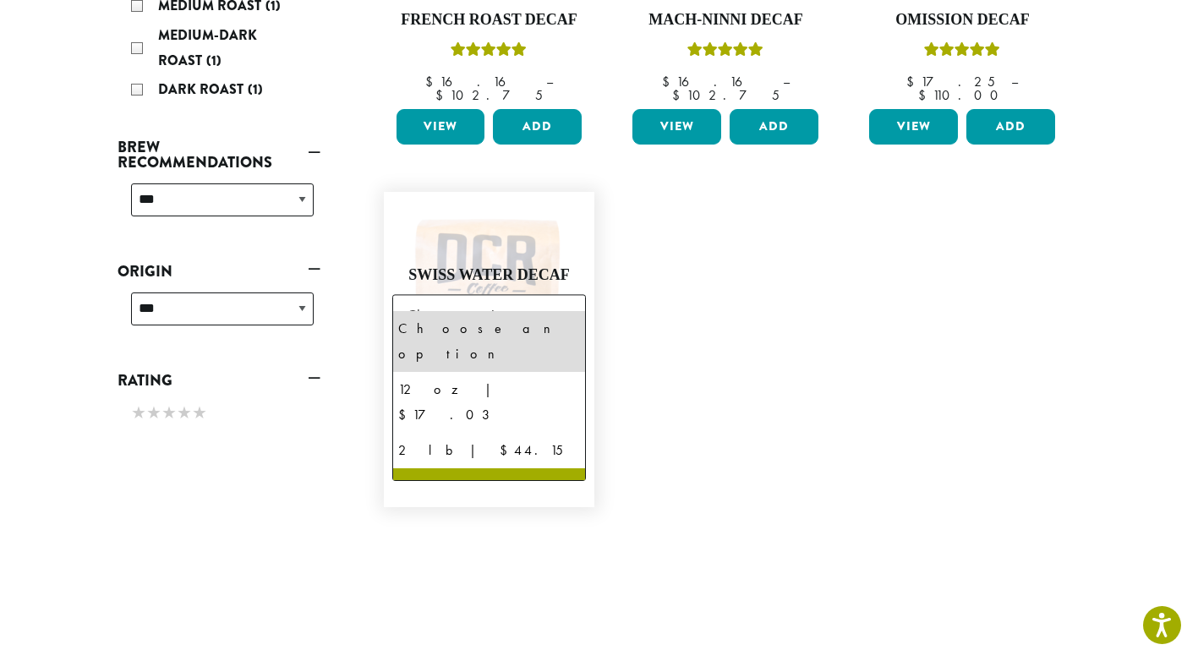
select select "**********"
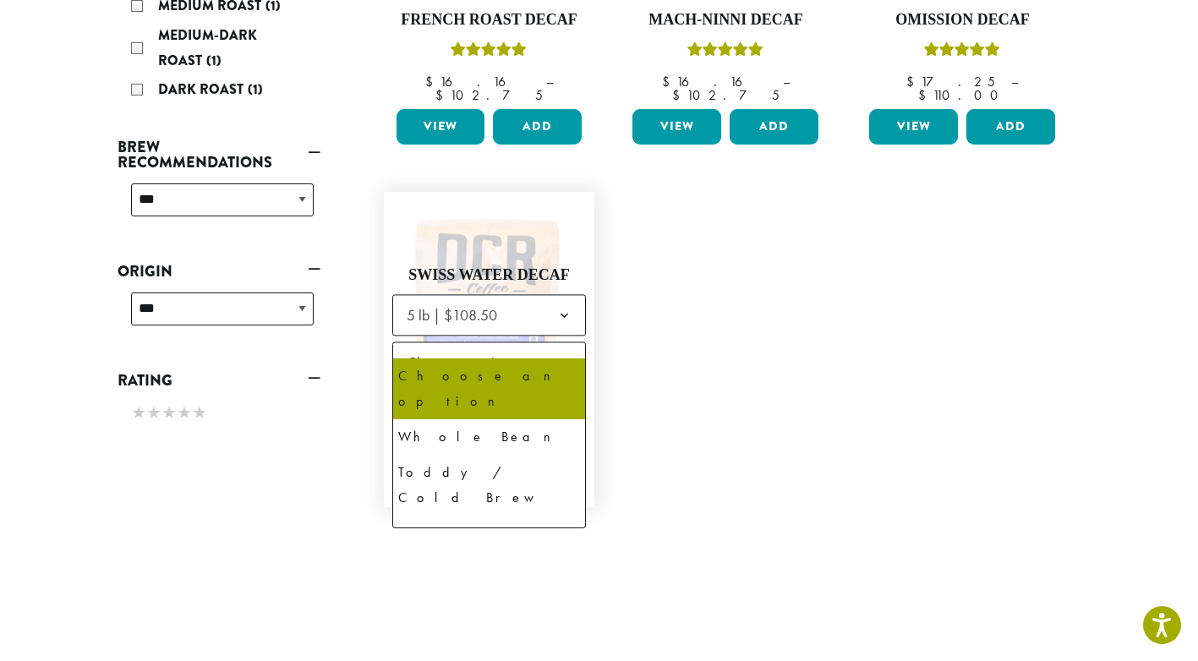
click at [564, 343] on b at bounding box center [564, 363] width 41 height 41
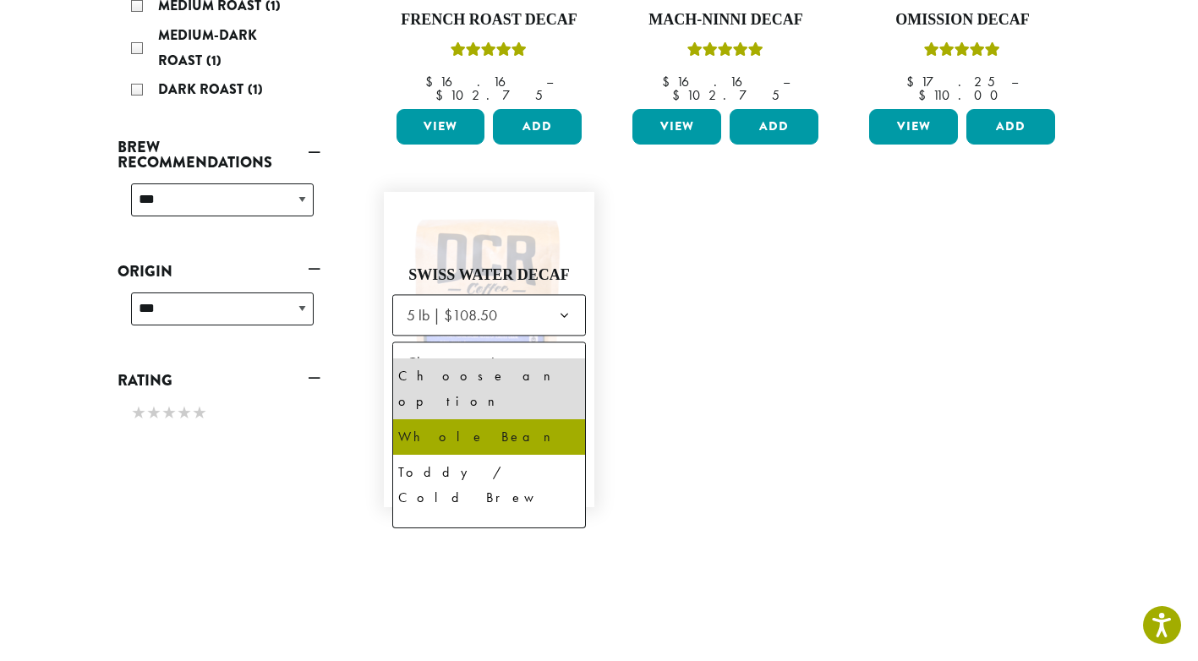
select select "**********"
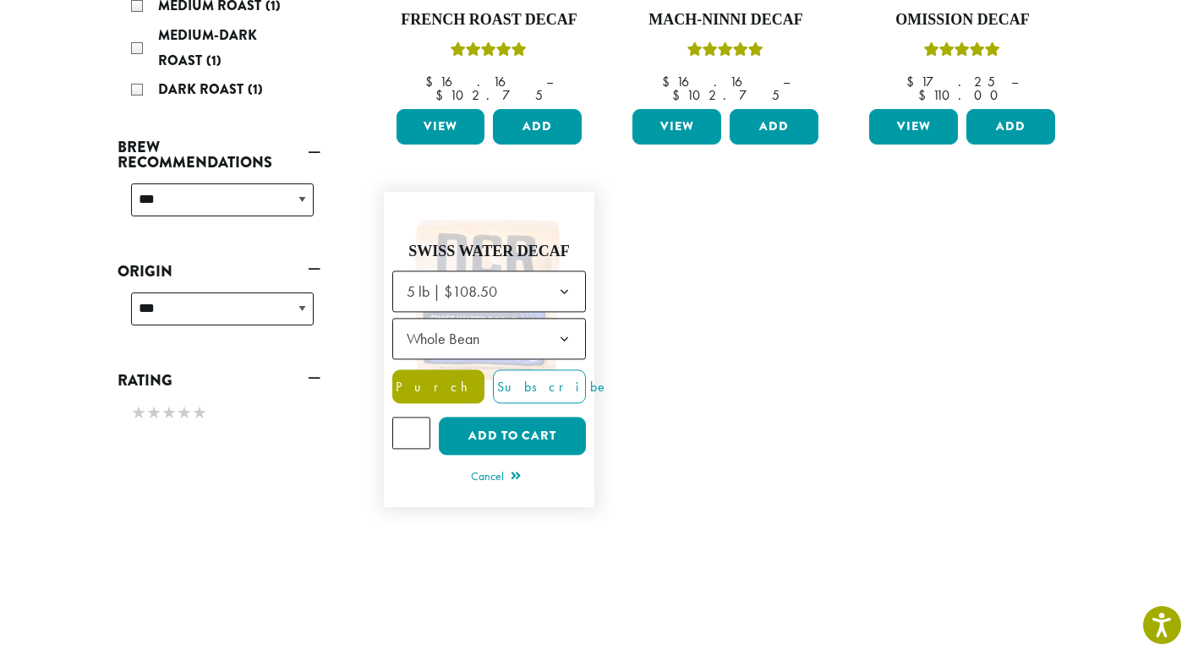
click at [433, 379] on span "Purchase" at bounding box center [464, 388] width 143 height 18
click at [434, 379] on span "Purchase" at bounding box center [464, 388] width 143 height 18
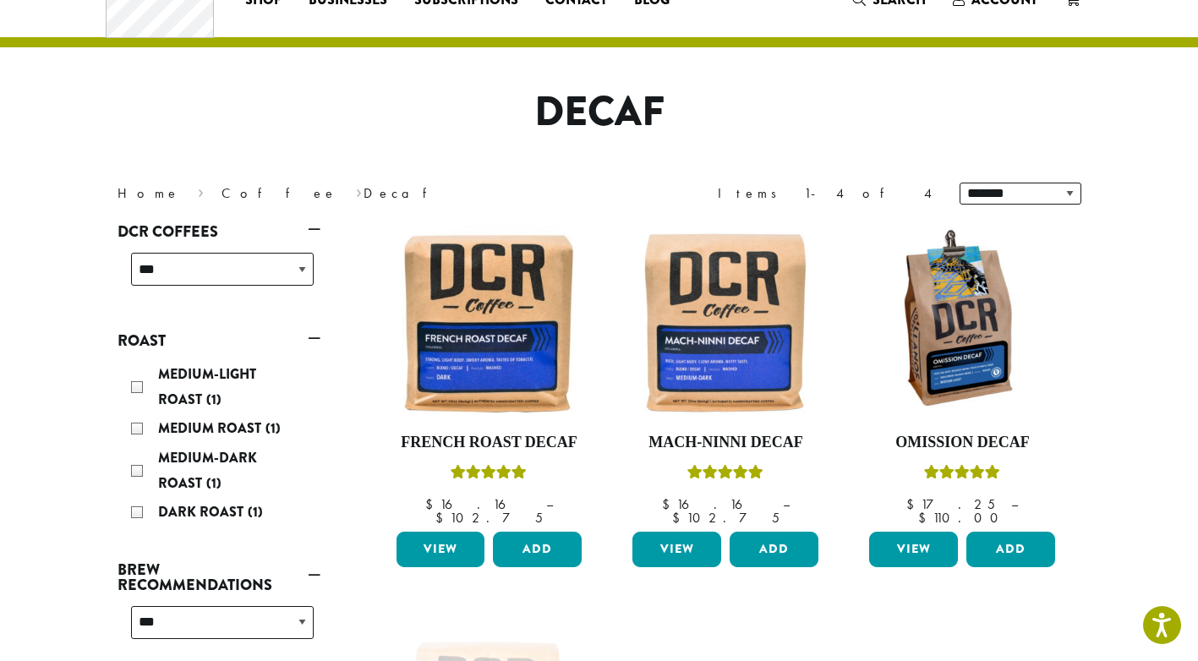
scroll to position [0, 0]
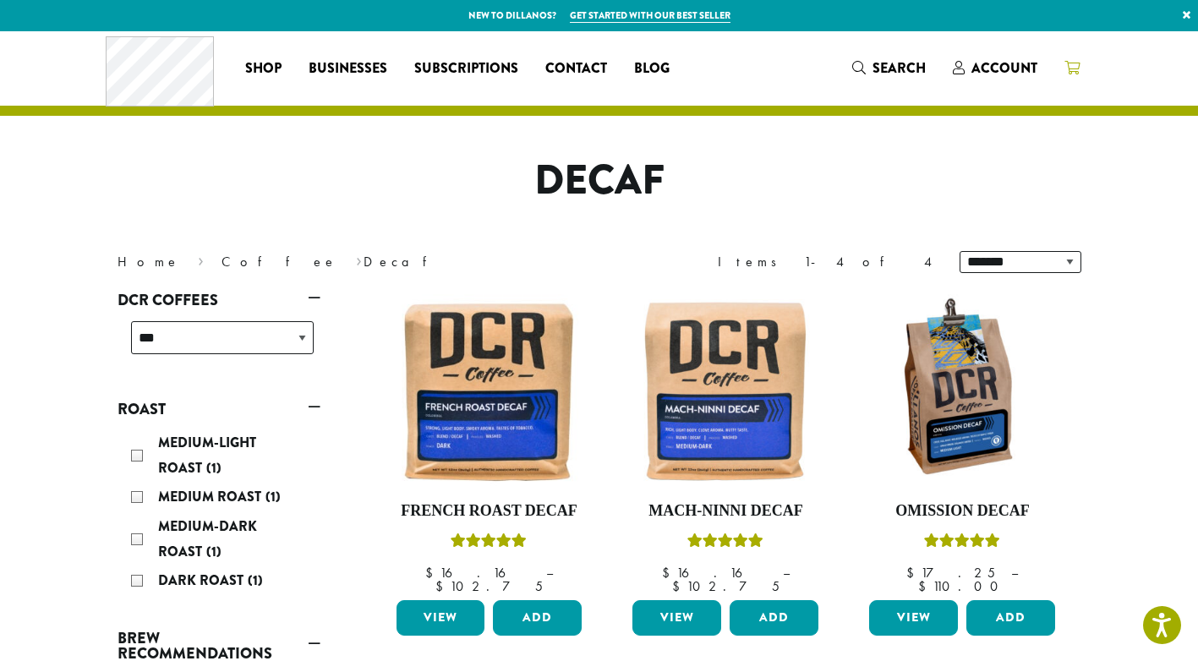
click at [1075, 68] on icon at bounding box center [1072, 68] width 15 height 14
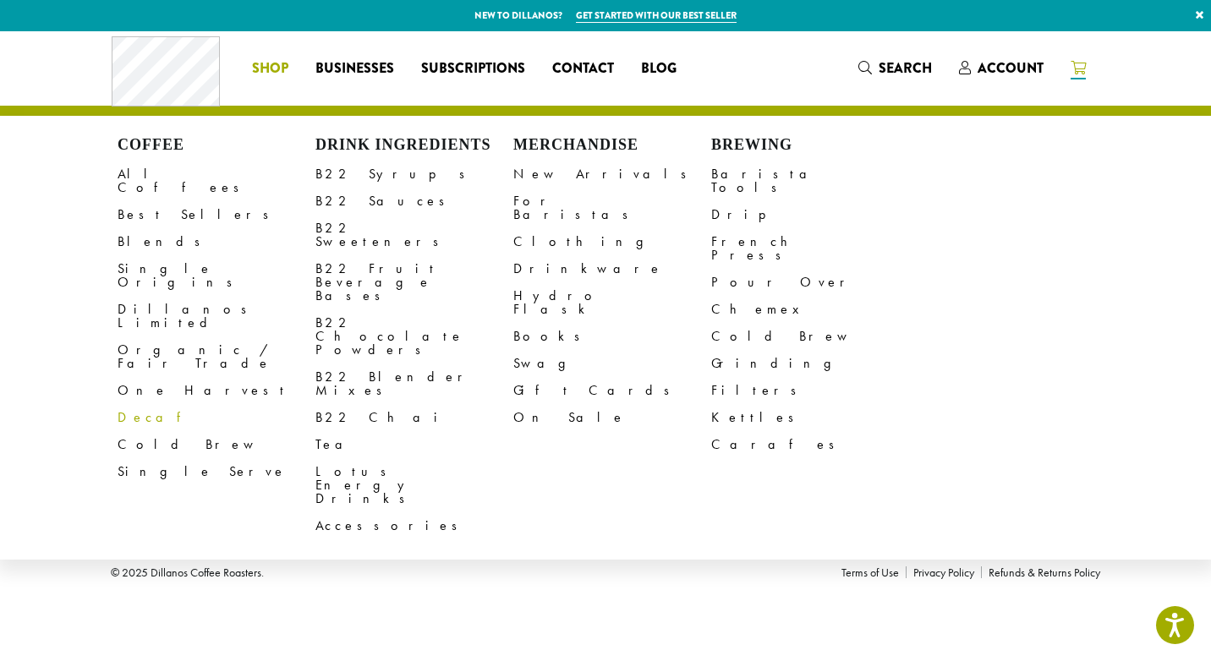
click at [131, 404] on link "Decaf" at bounding box center [217, 417] width 198 height 27
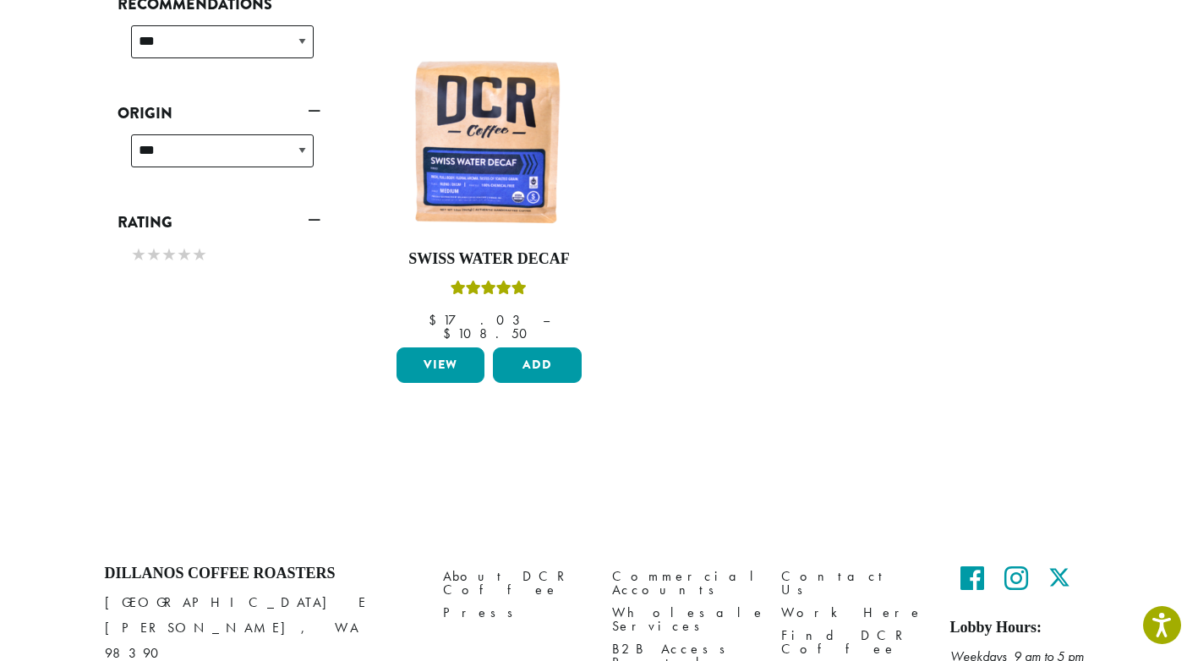
scroll to position [676, 0]
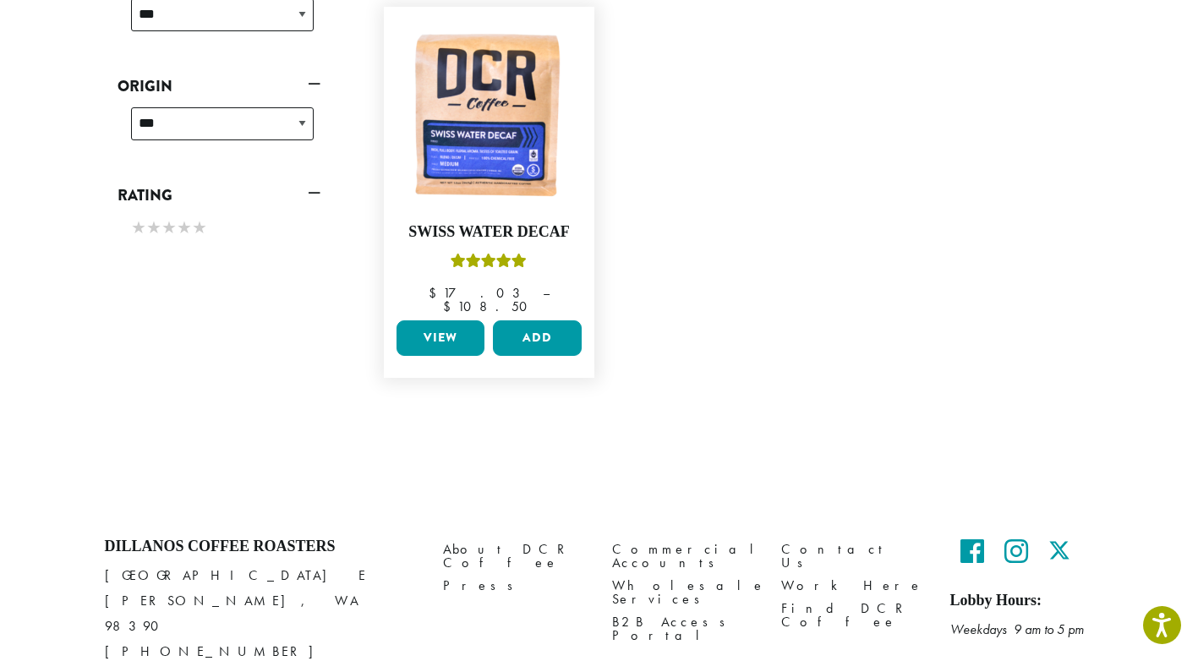
click at [435, 320] on link "View" at bounding box center [441, 338] width 89 height 36
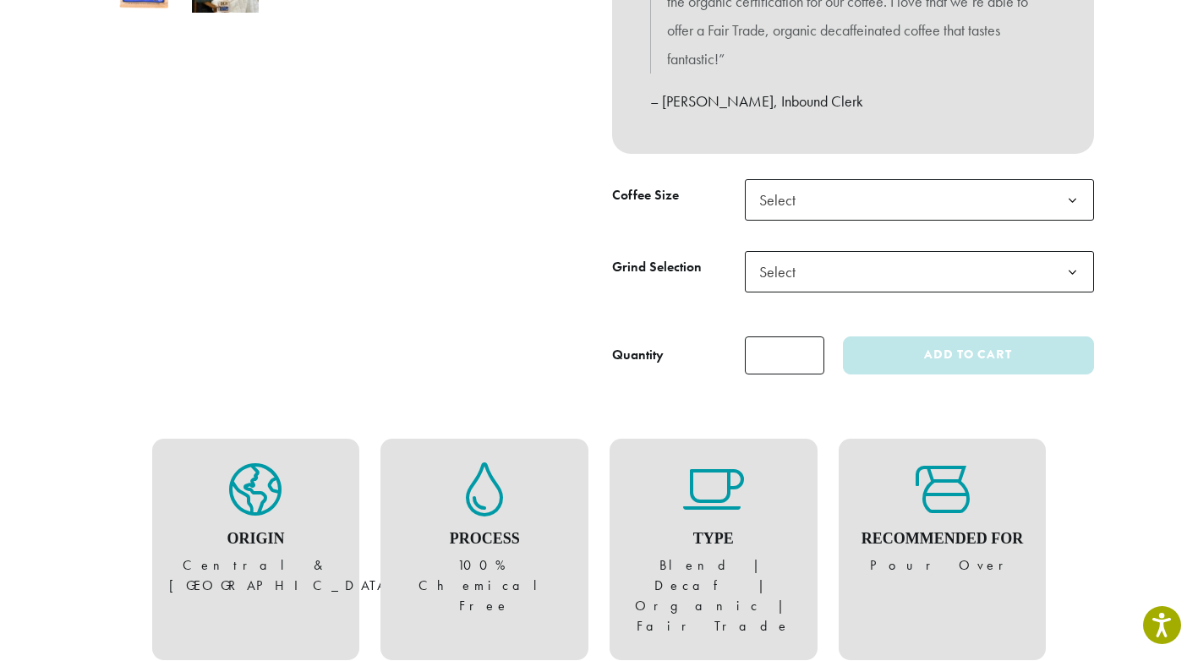
scroll to position [676, 0]
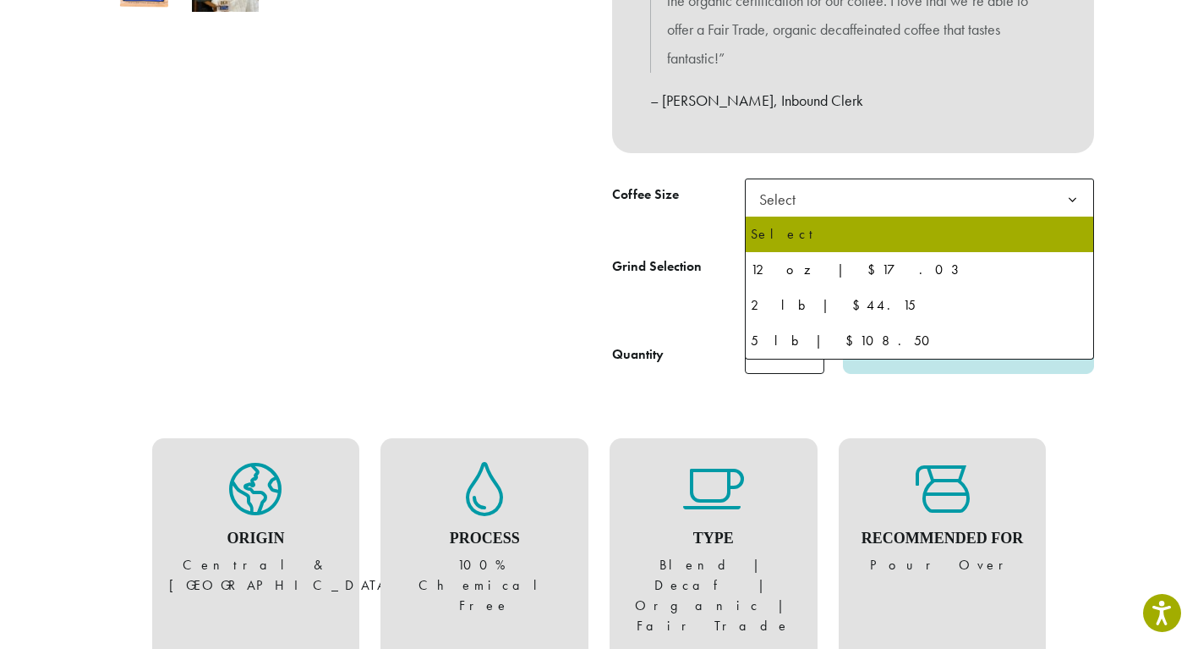
click at [1072, 197] on b at bounding box center [1072, 199] width 41 height 41
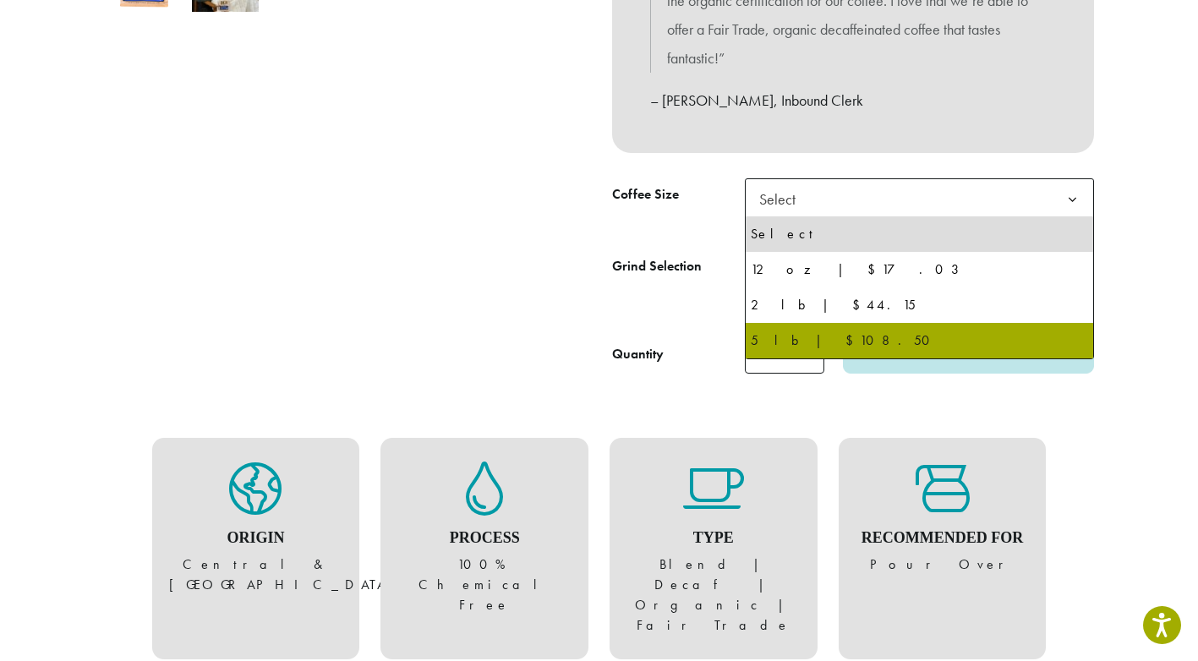
select select "**********"
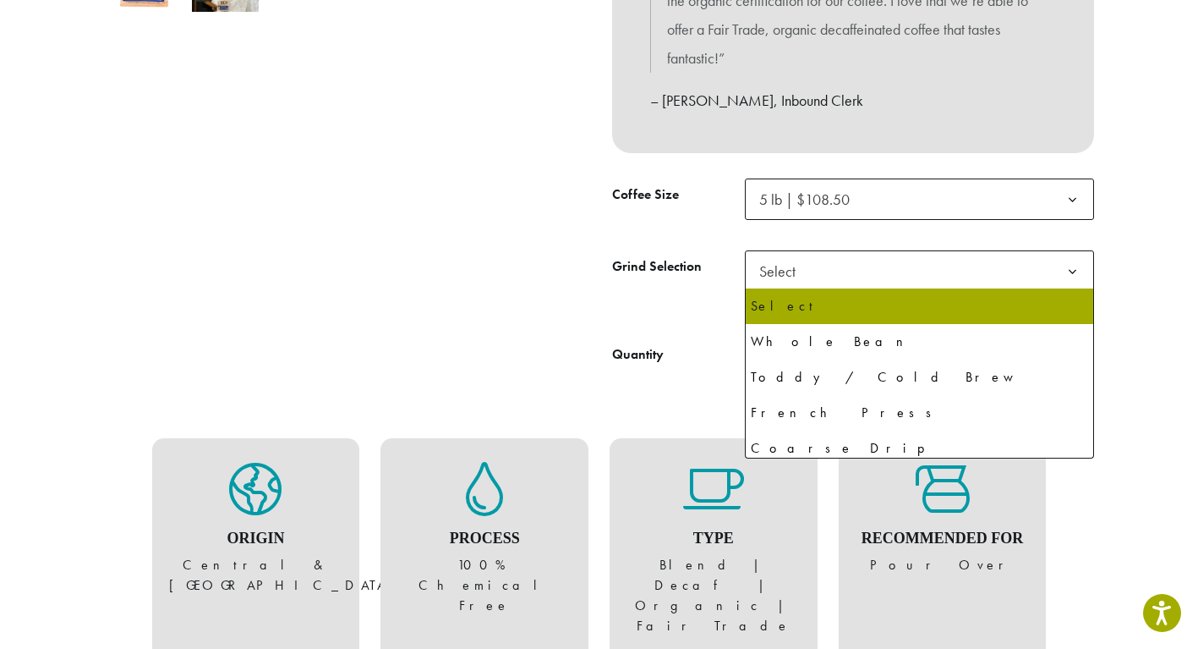
click at [1072, 267] on b at bounding box center [1072, 271] width 41 height 41
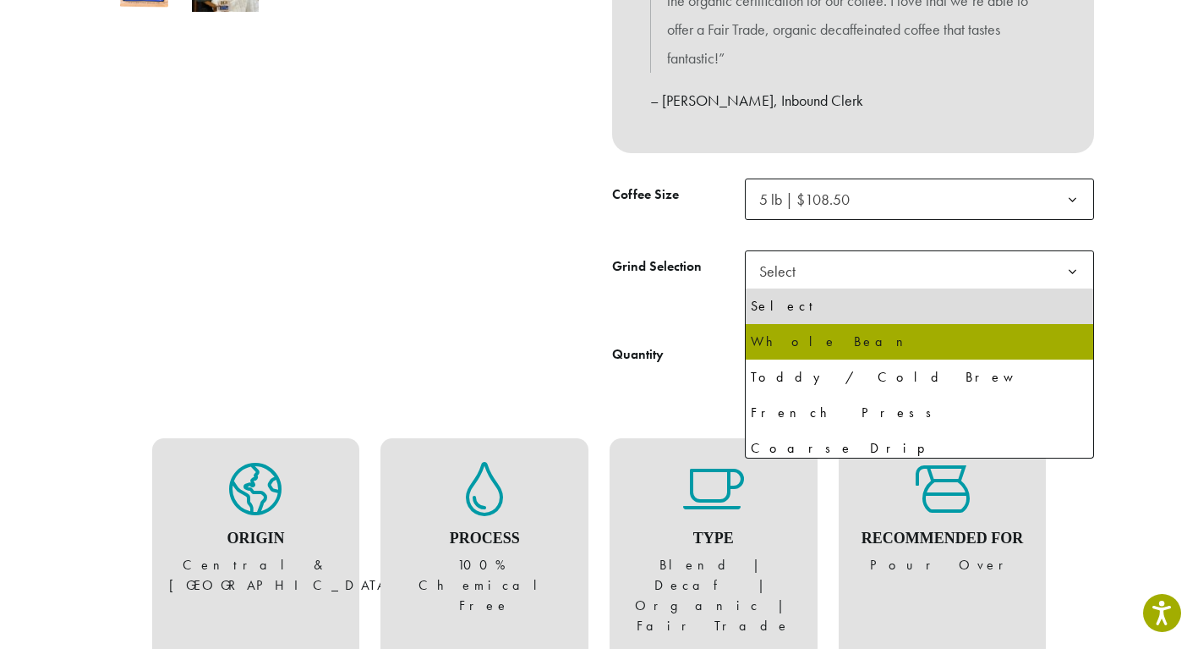
select select "**********"
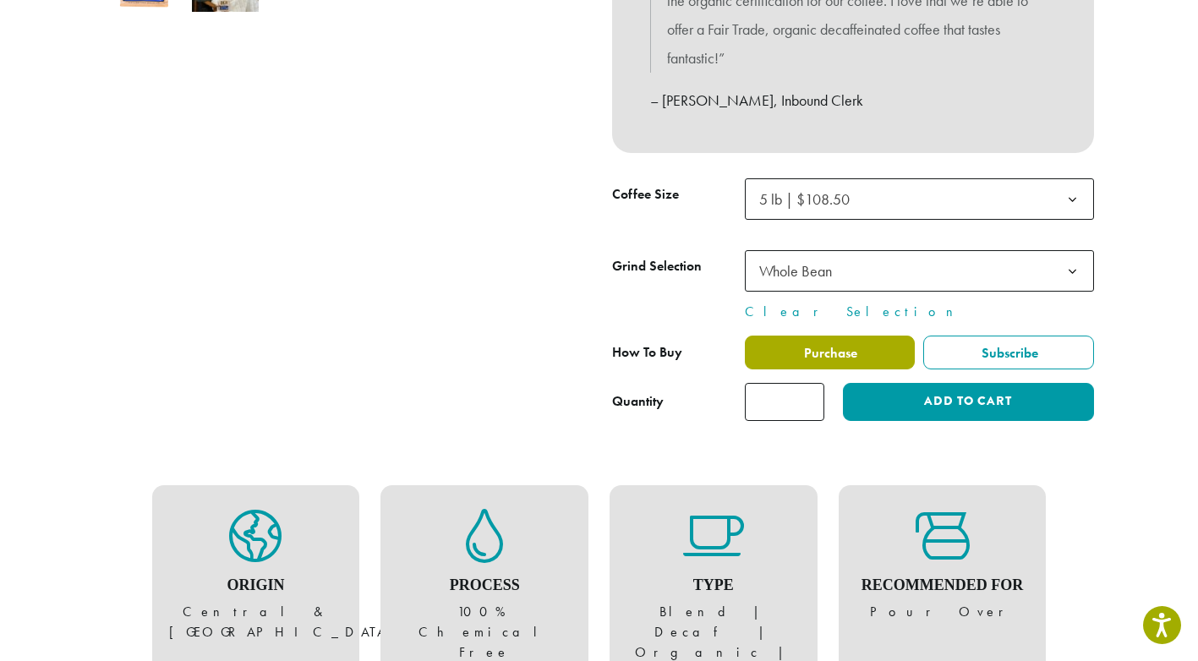
click at [822, 353] on span "Purchase" at bounding box center [830, 353] width 56 height 18
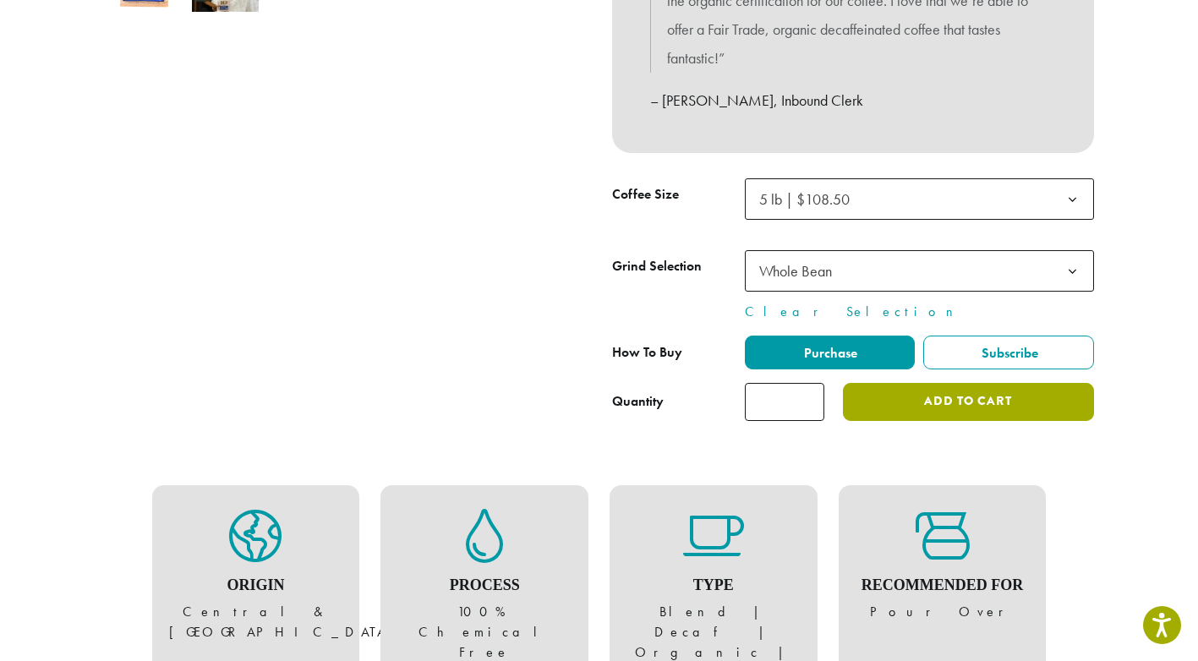
click at [934, 400] on button "Add to cart" at bounding box center [968, 402] width 250 height 38
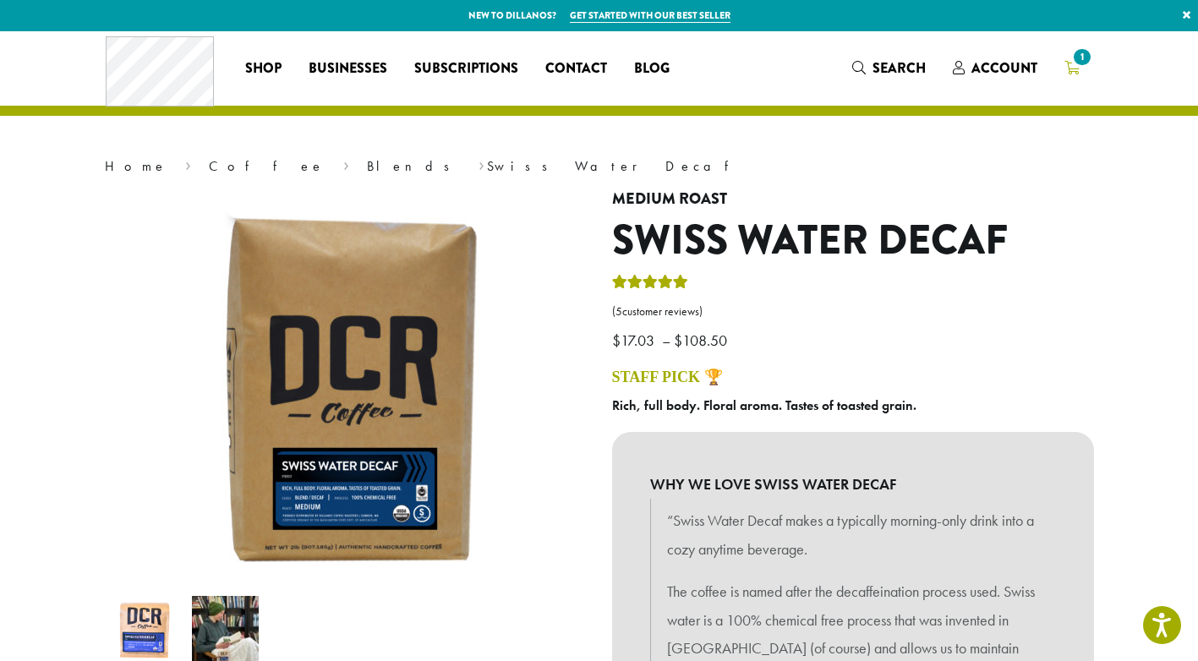
click at [1076, 63] on span "1" at bounding box center [1081, 57] width 23 height 23
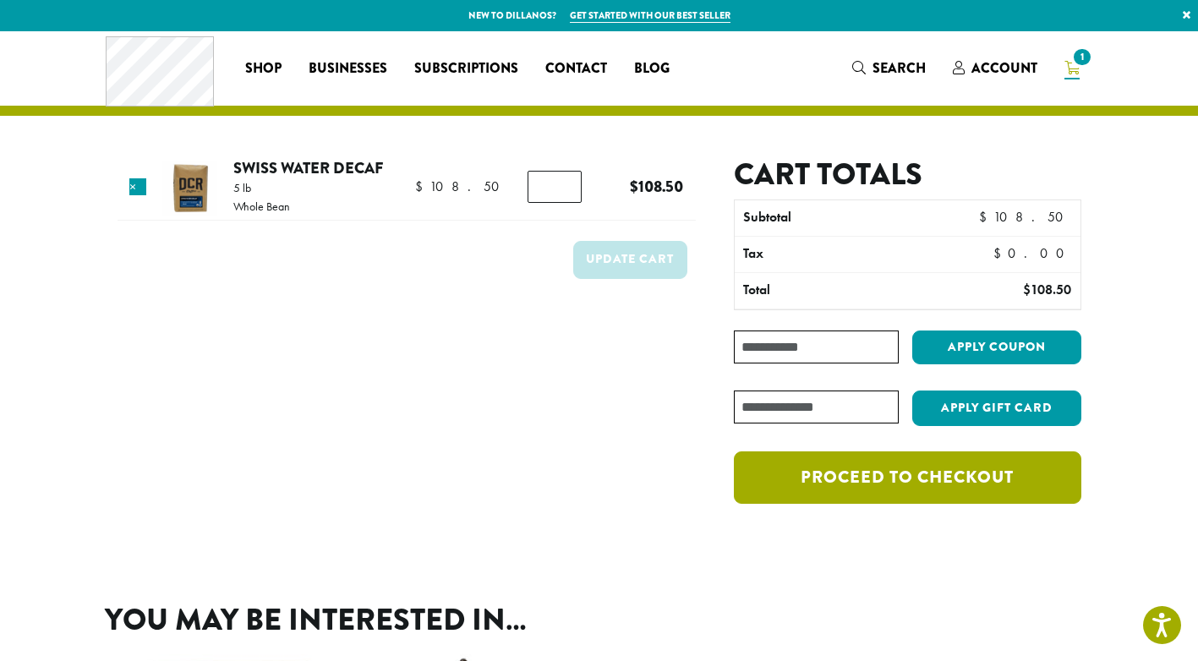
click at [851, 474] on link "Proceed to checkout" at bounding box center [907, 478] width 347 height 52
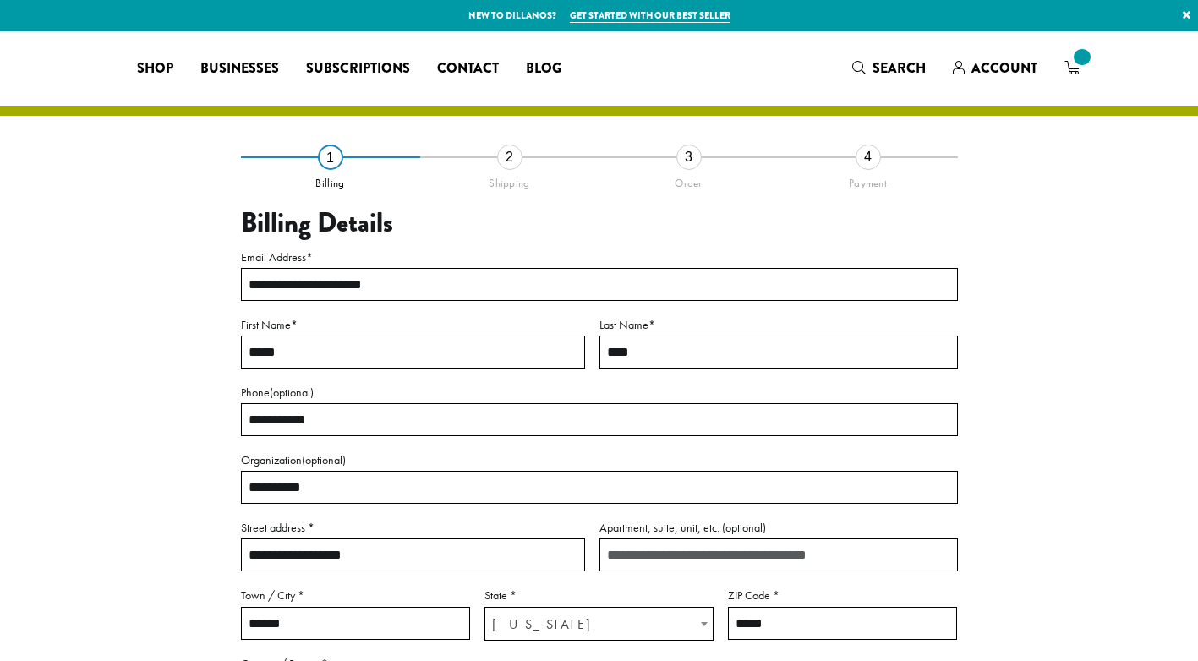
select select "**"
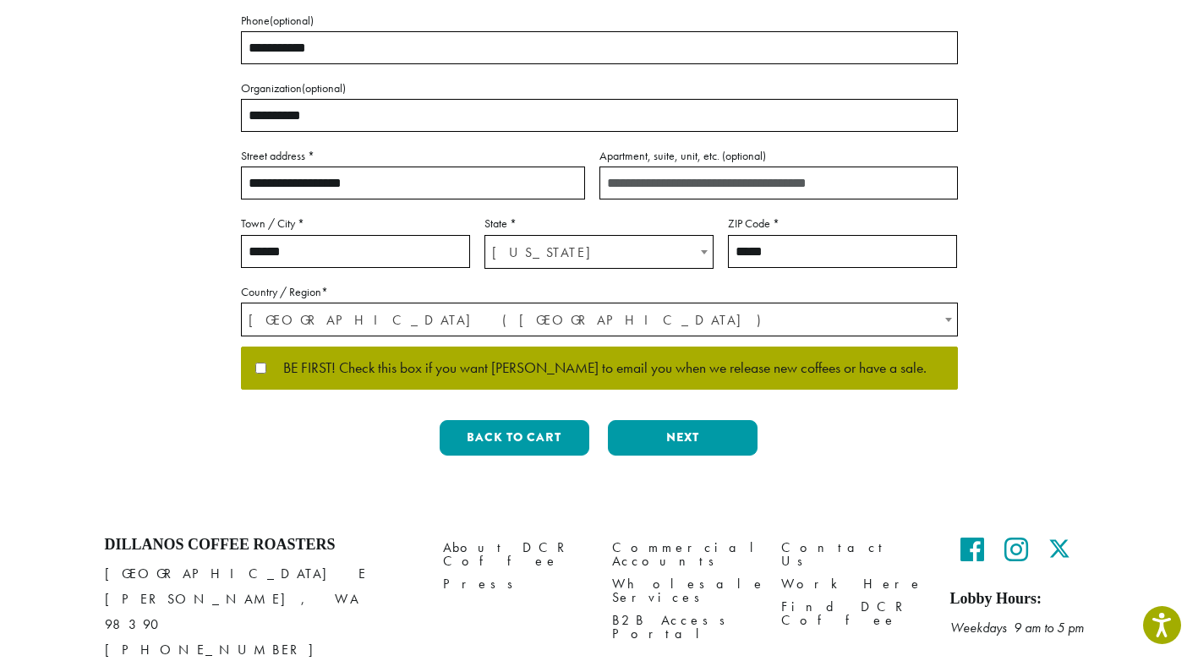
scroll to position [423, 0]
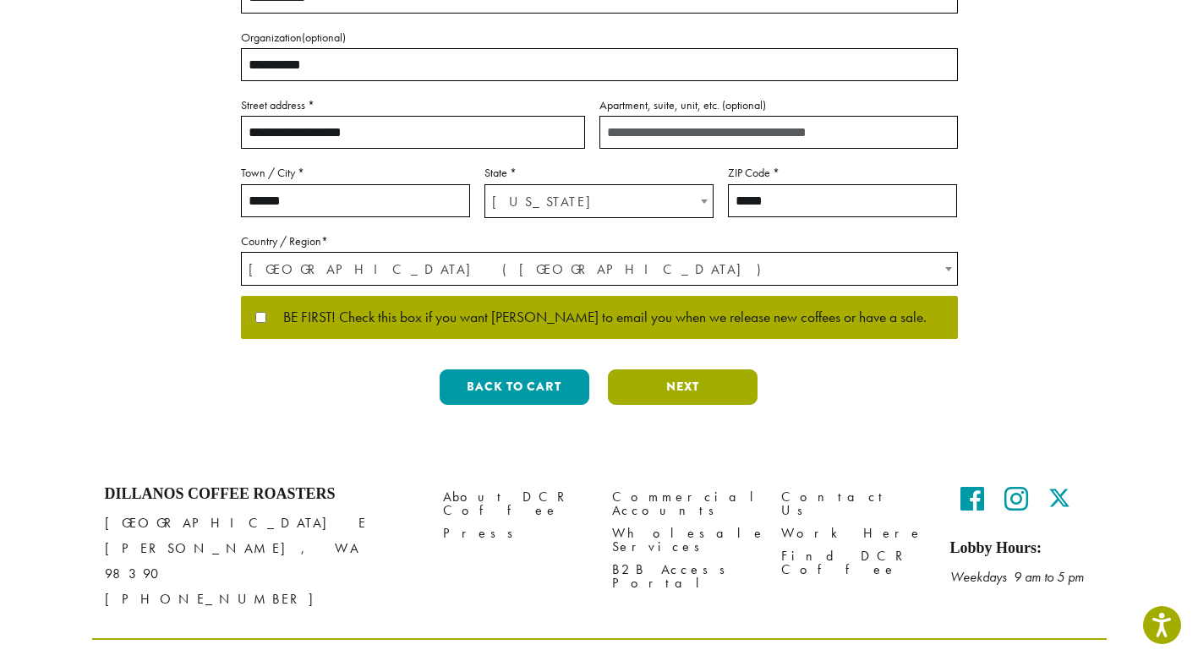
click at [680, 386] on button "Next" at bounding box center [683, 388] width 150 height 36
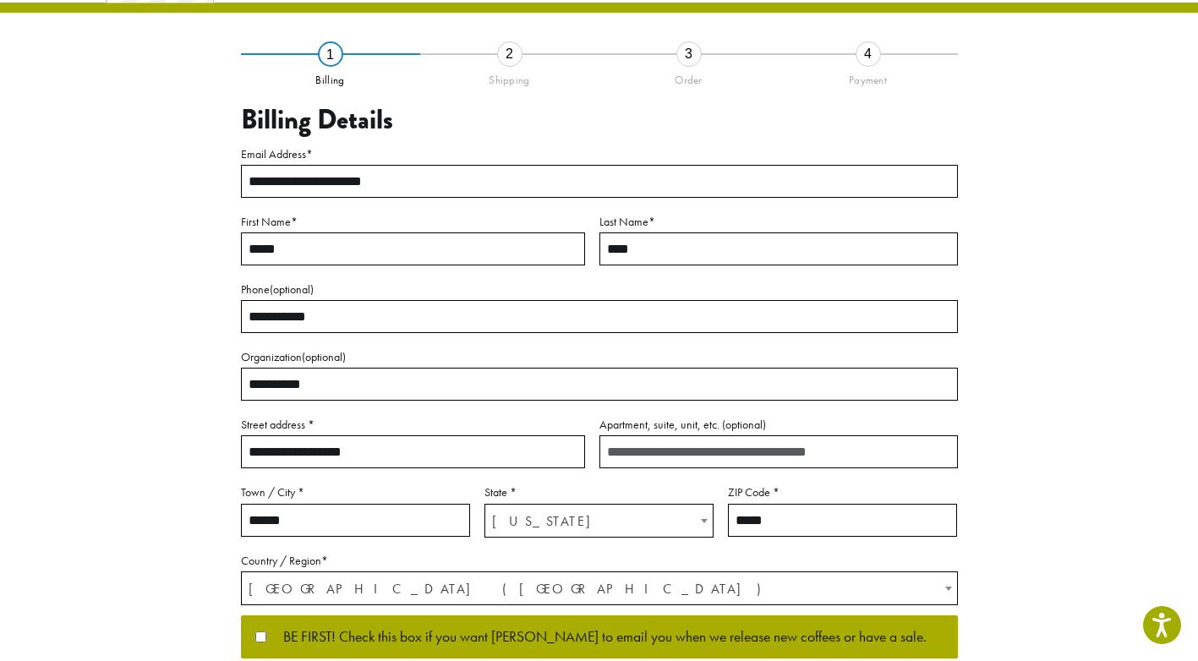
scroll to position [52, 0]
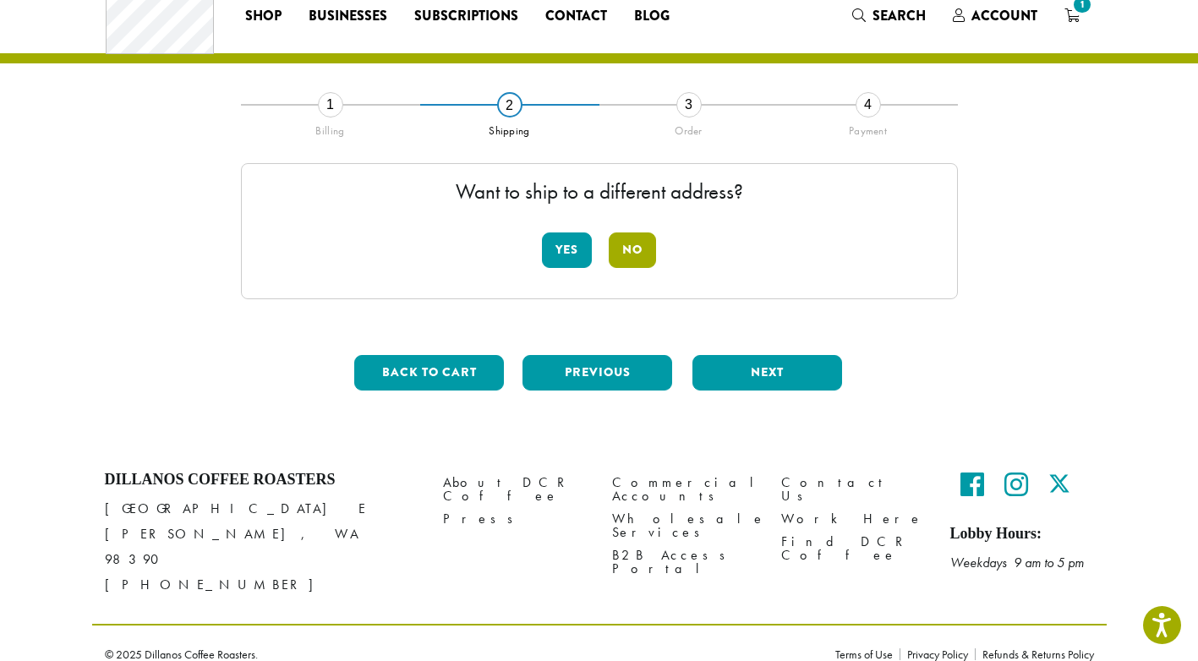
click at [632, 248] on button "No" at bounding box center [632, 251] width 47 height 36
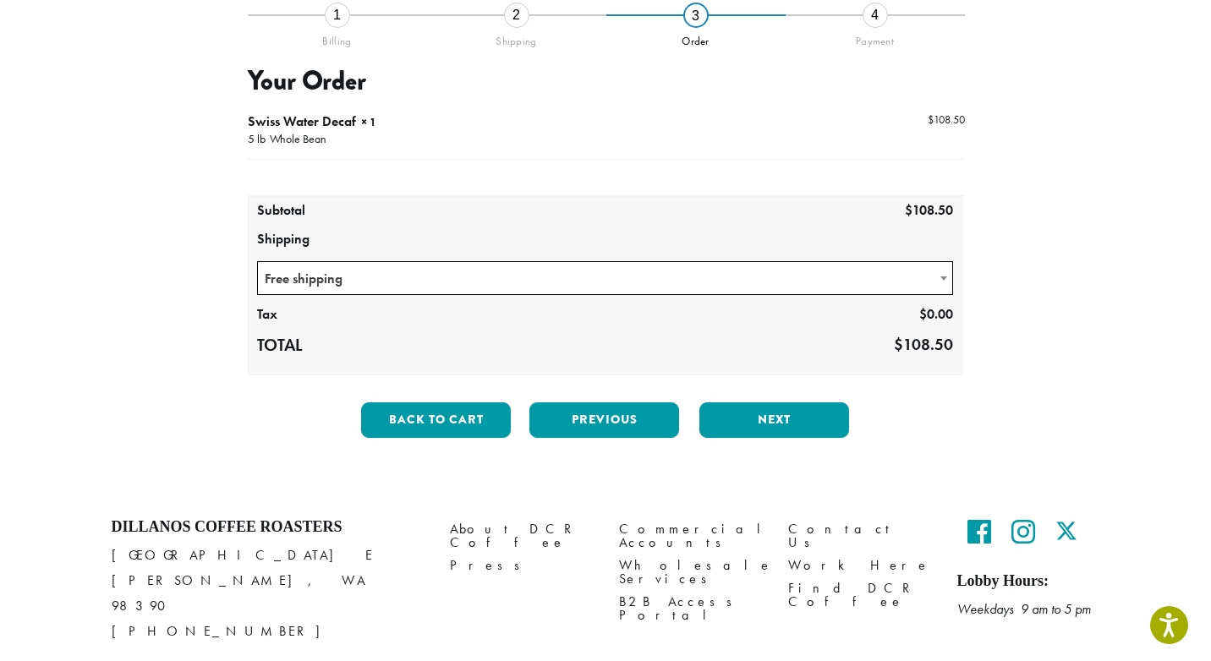
scroll to position [189, 0]
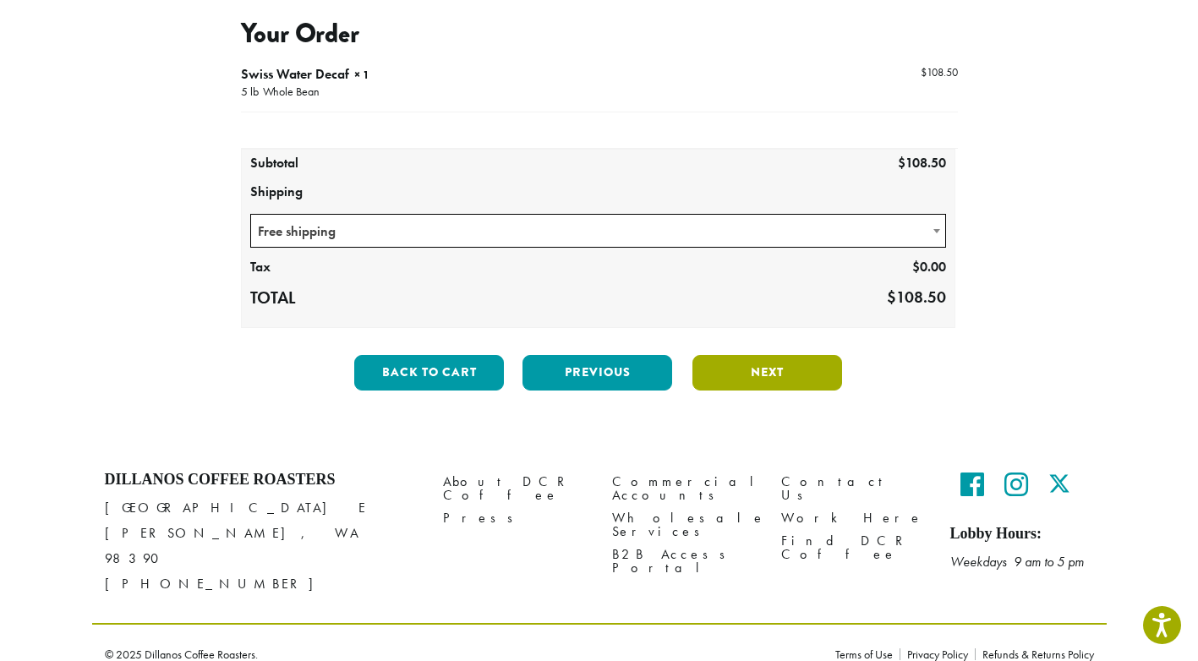
click at [774, 371] on button "Next" at bounding box center [768, 373] width 150 height 36
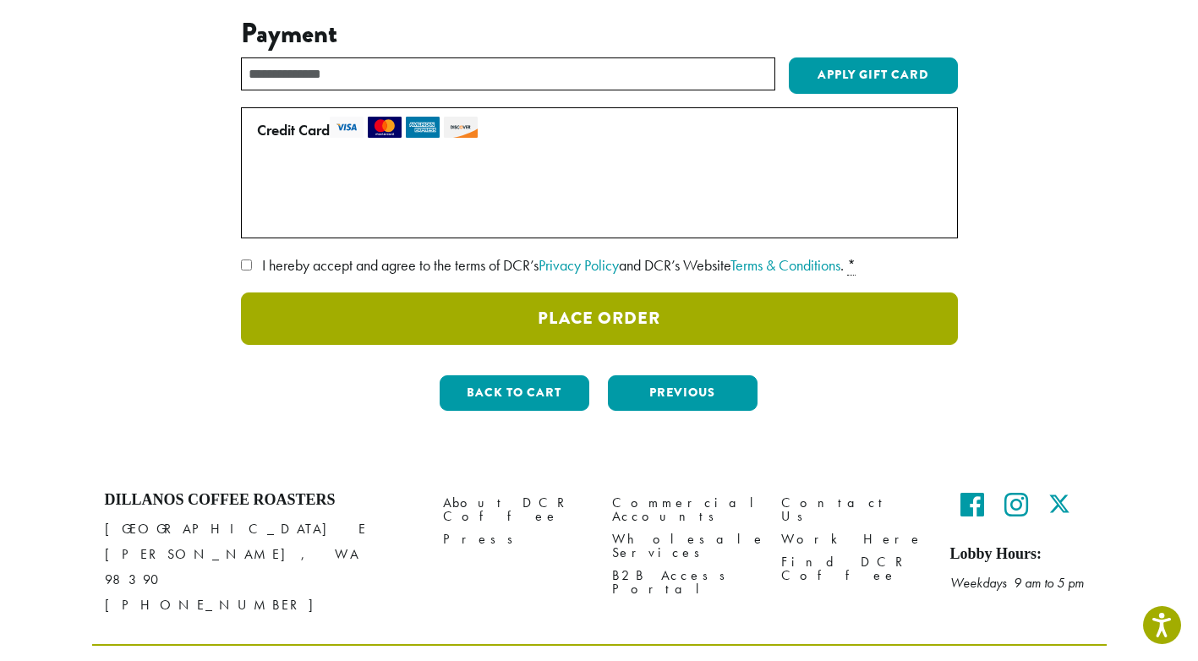
click at [588, 319] on button "Place Order" at bounding box center [599, 319] width 717 height 52
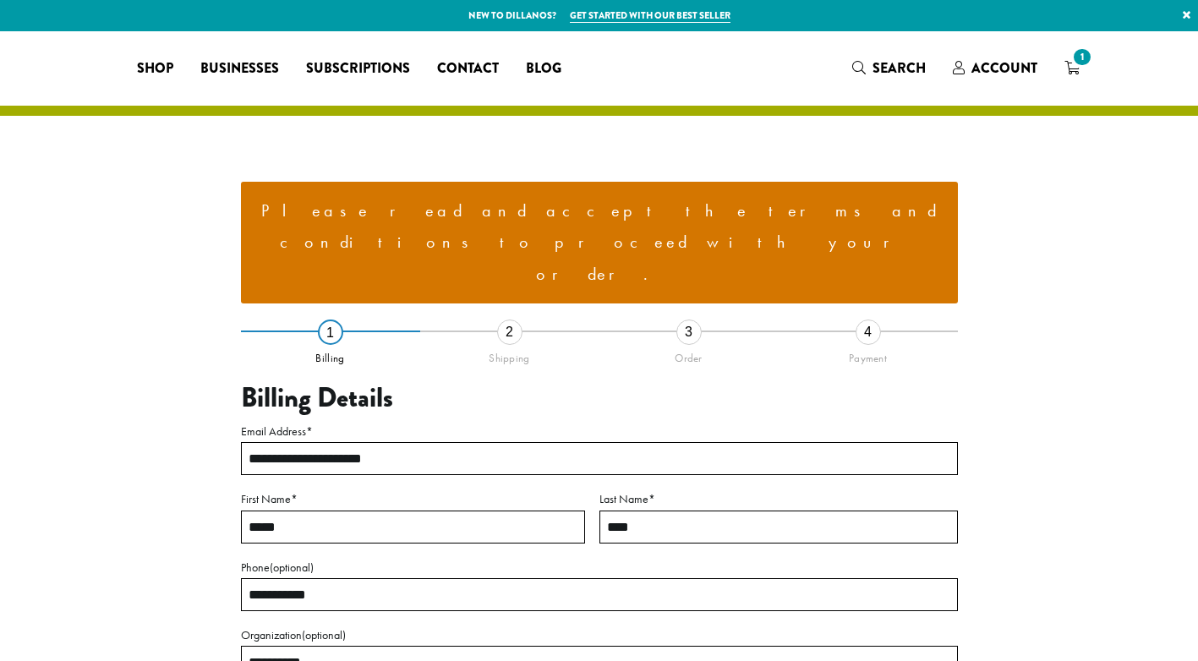
select select "**"
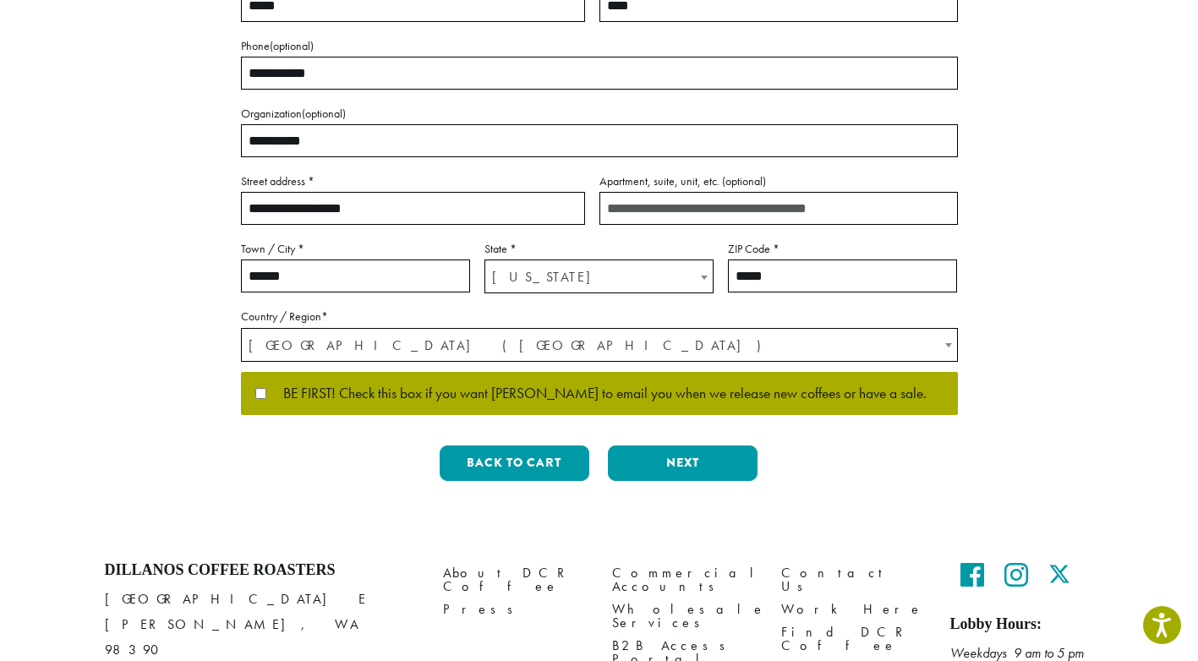
scroll to position [549, 0]
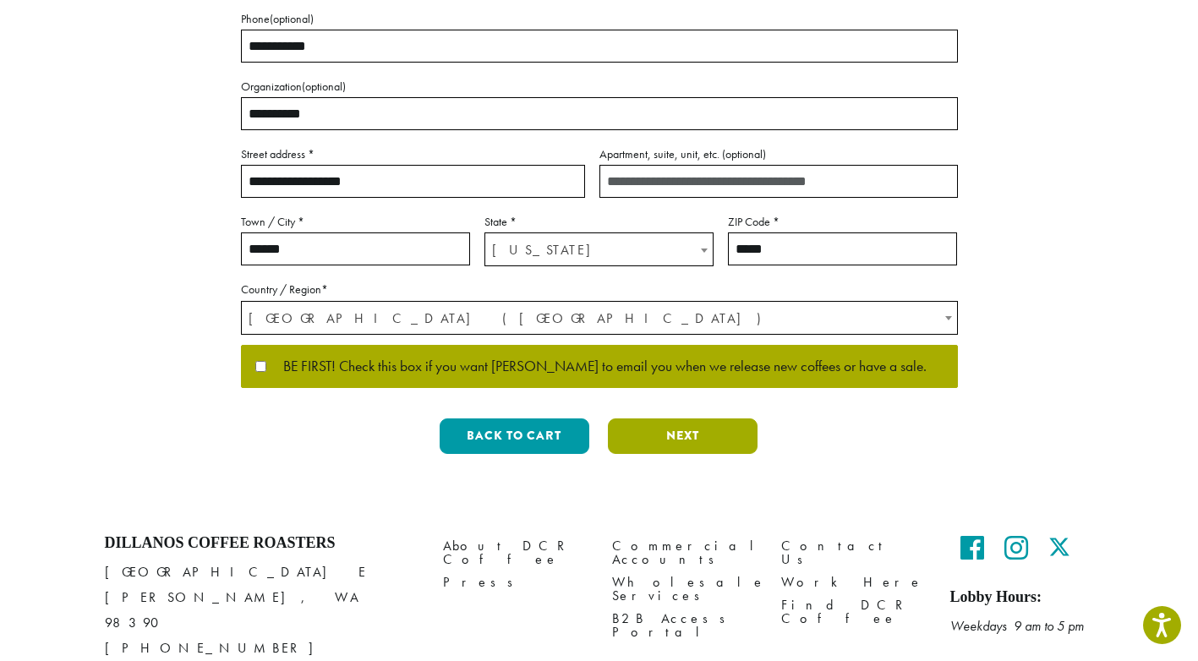
click at [687, 419] on button "Next" at bounding box center [683, 437] width 150 height 36
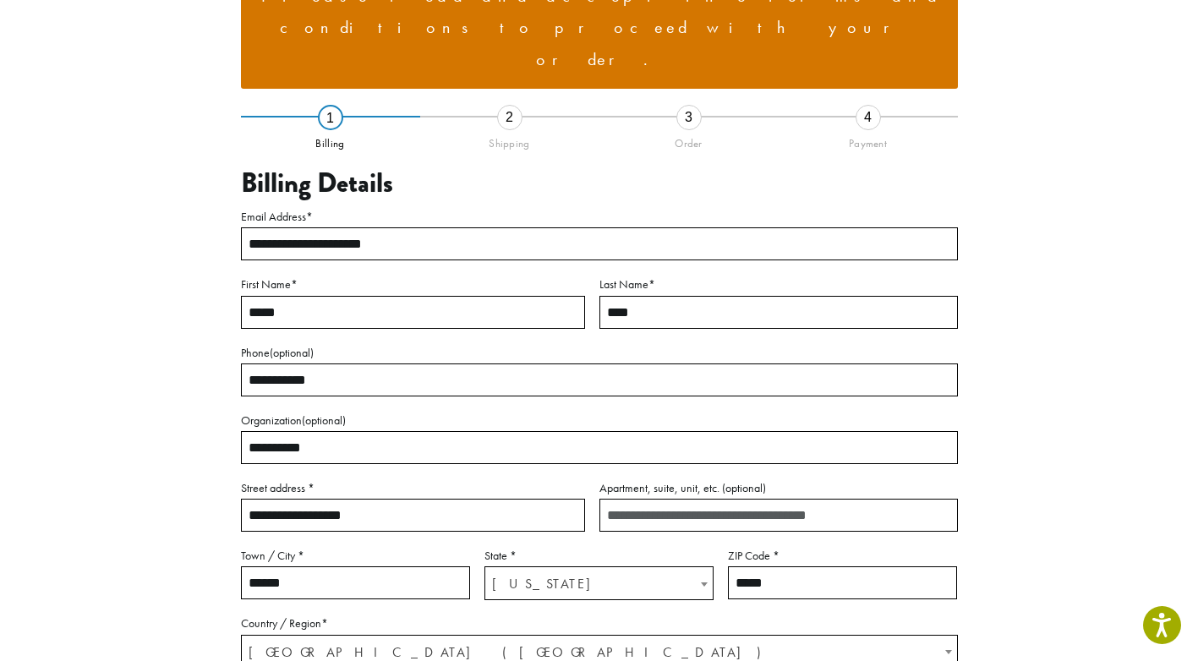
scroll to position [164, 0]
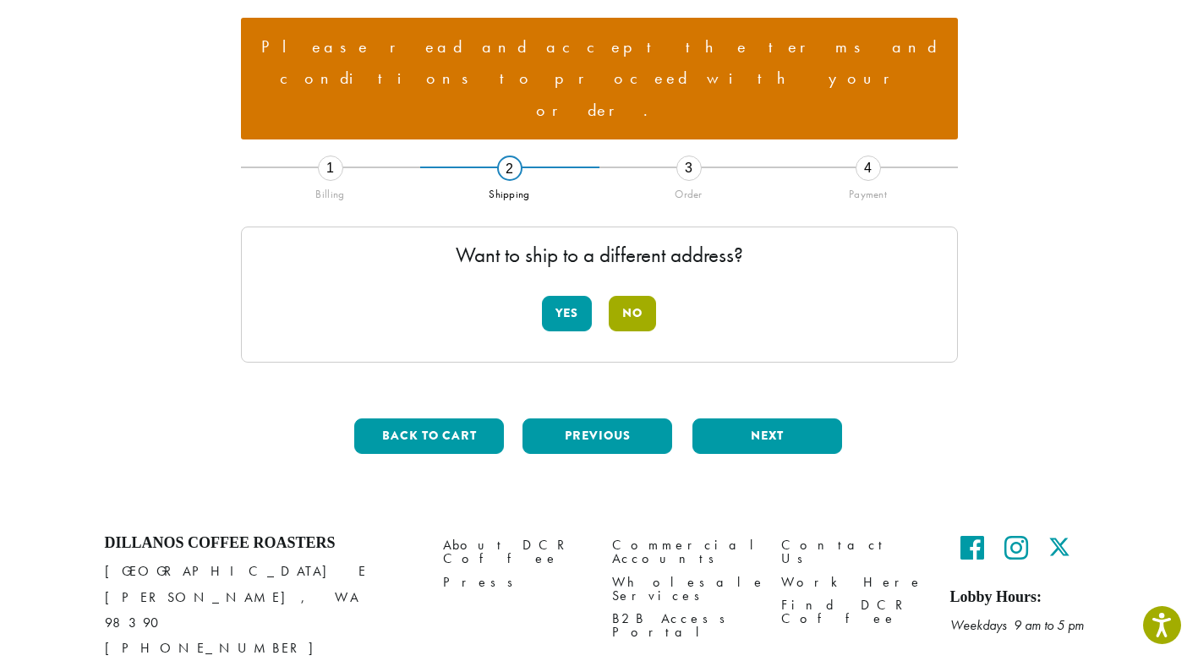
click at [633, 296] on button "No" at bounding box center [632, 314] width 47 height 36
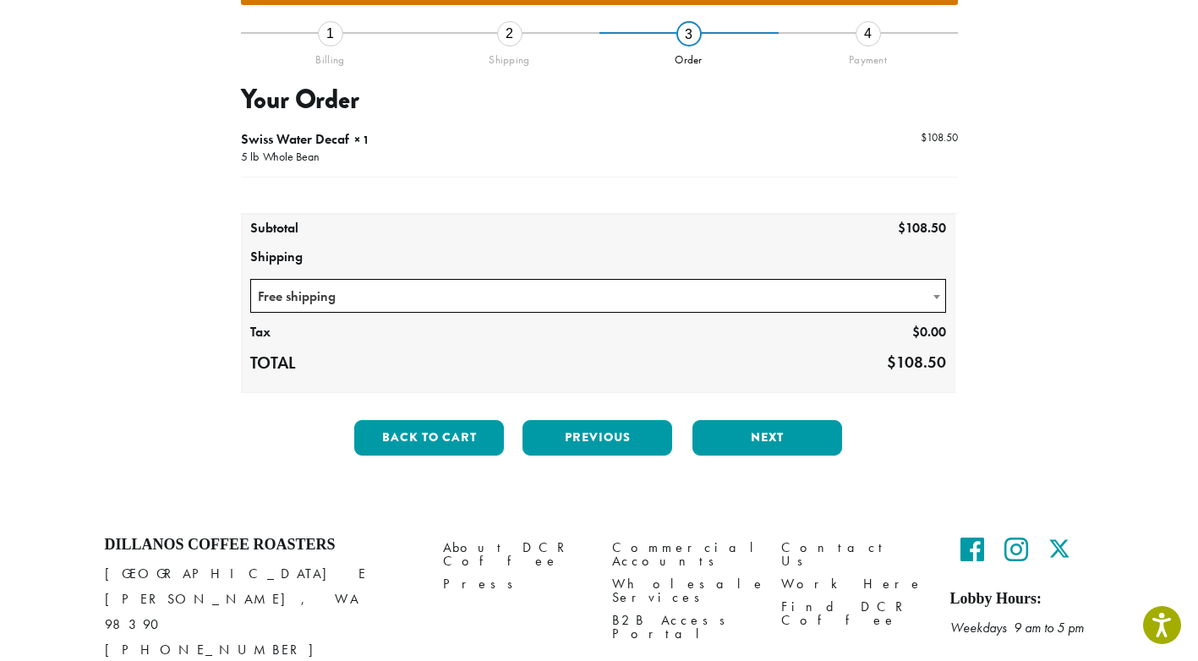
scroll to position [300, 0]
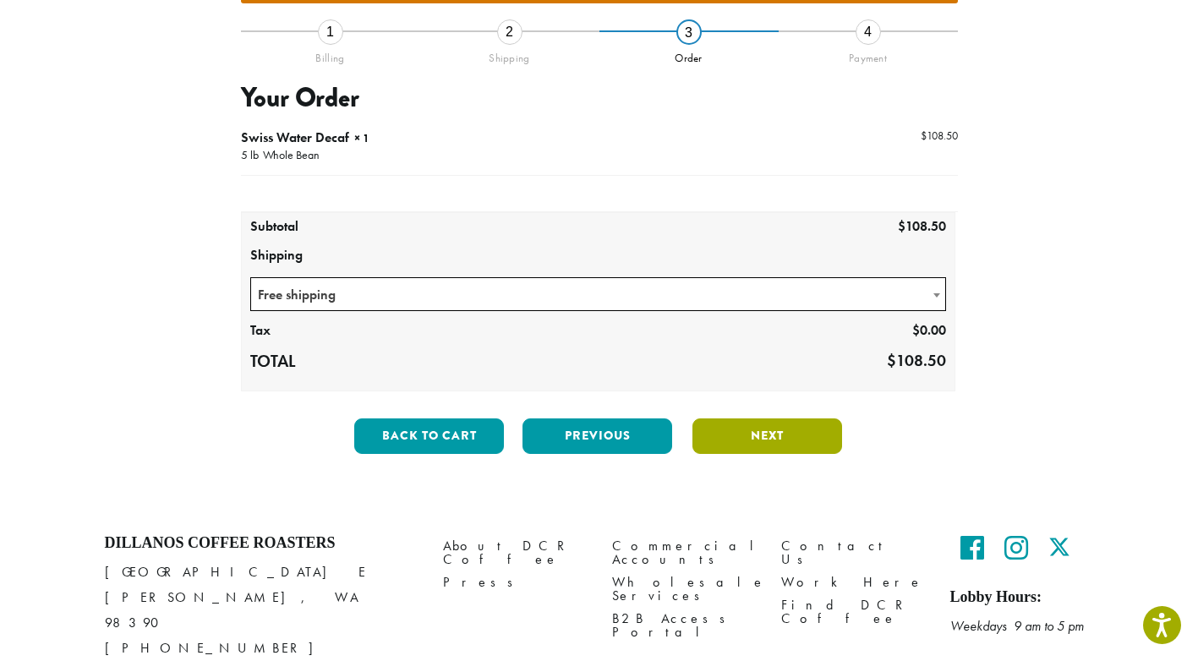
click at [768, 419] on button "Next" at bounding box center [768, 437] width 150 height 36
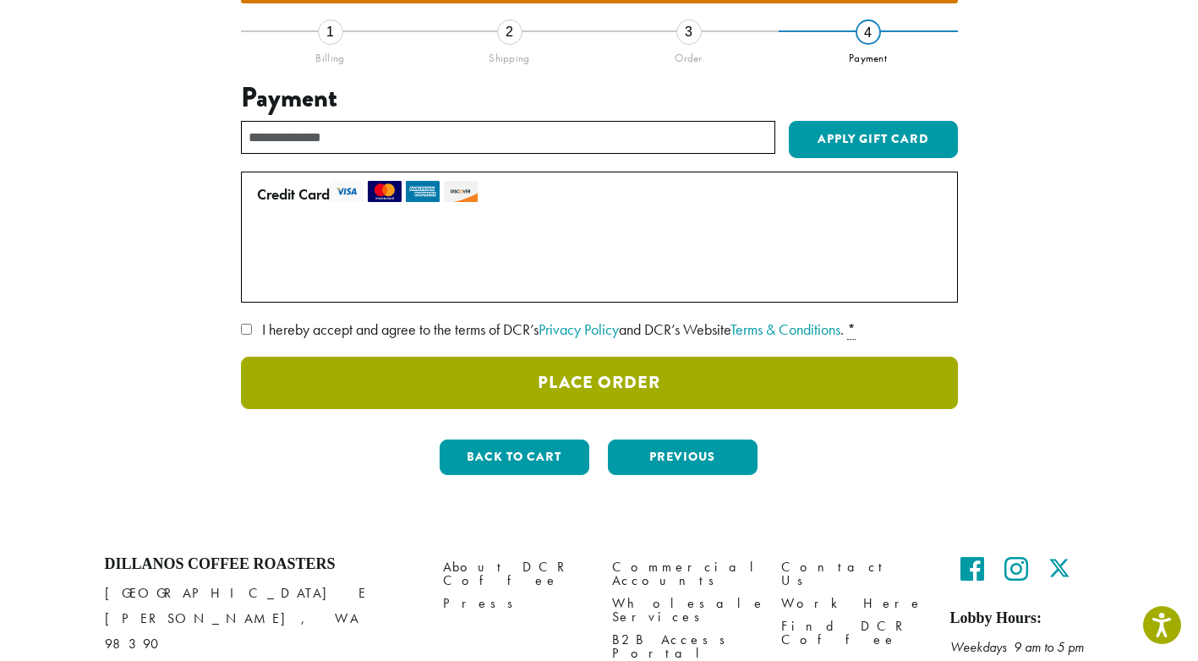
click at [626, 357] on button "Place Order" at bounding box center [599, 383] width 717 height 52
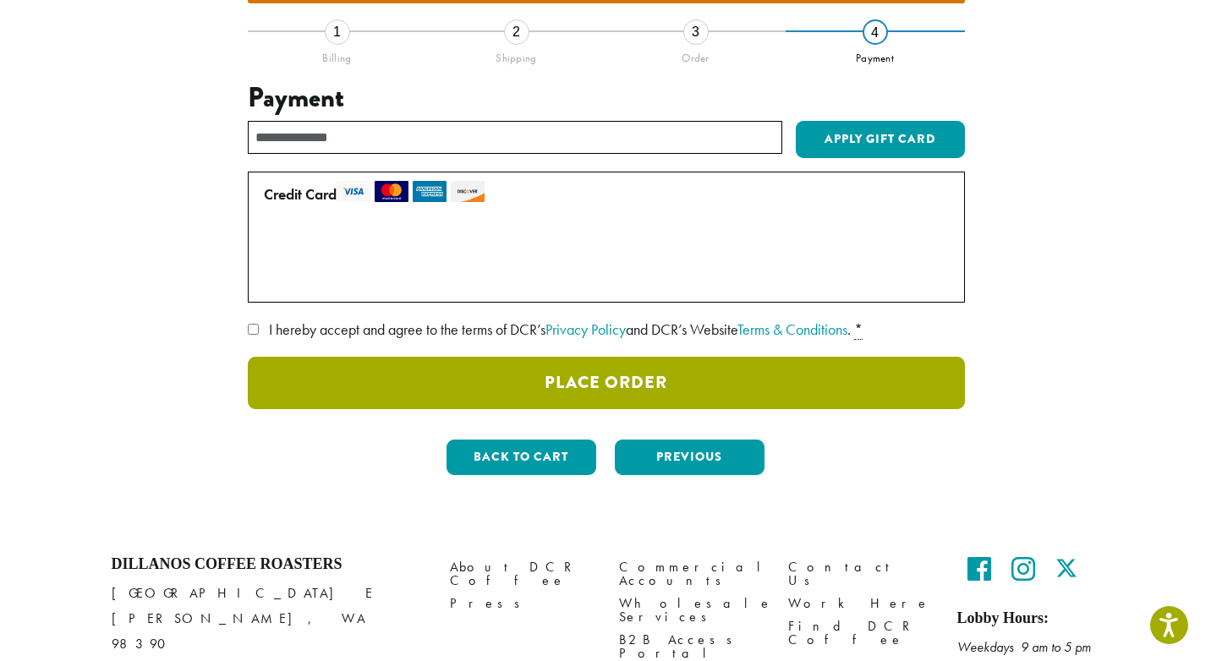
scroll to position [210, 0]
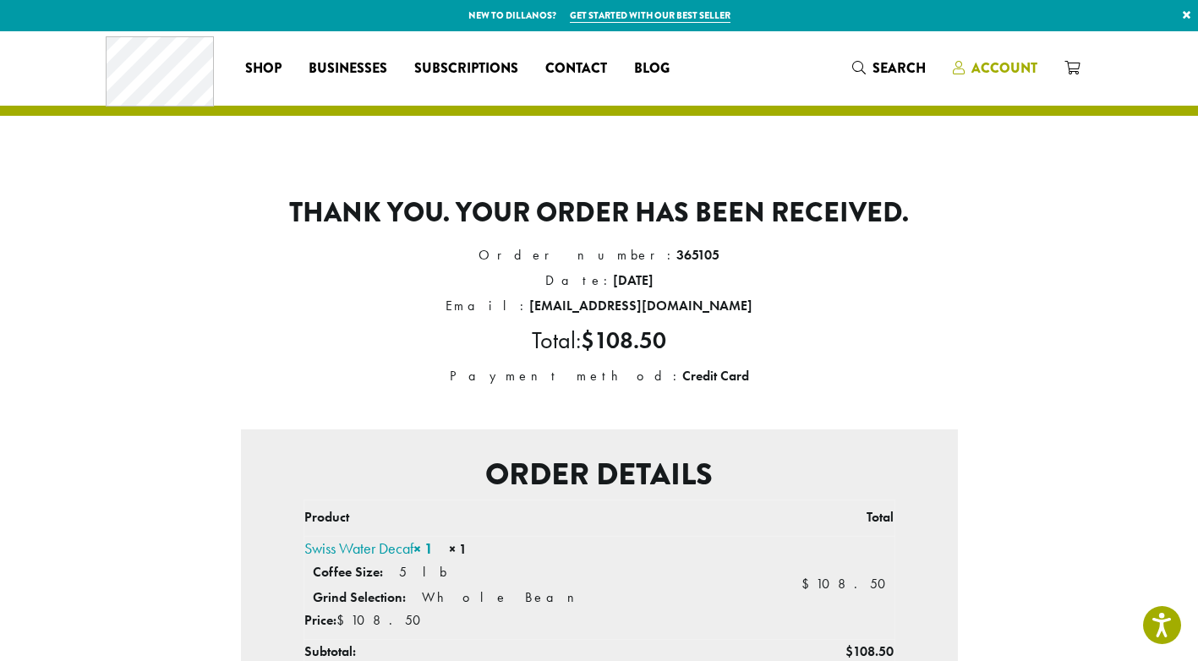
click at [987, 64] on span "Account" at bounding box center [1005, 67] width 66 height 19
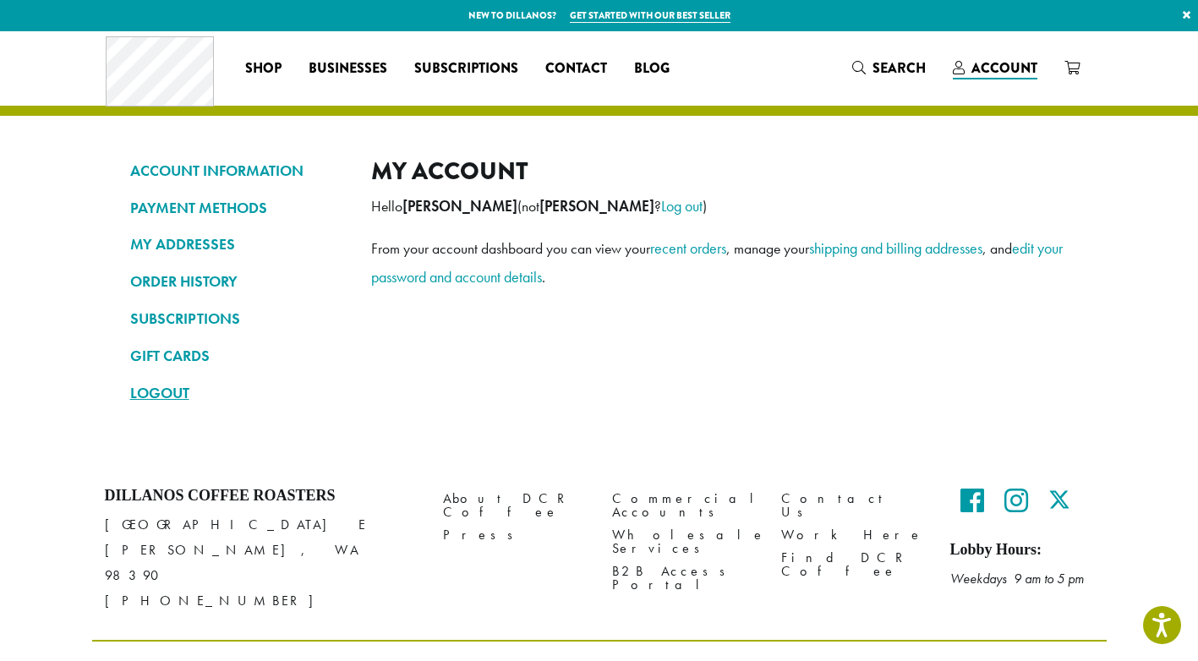
click at [159, 390] on link "LOGOUT" at bounding box center [238, 393] width 216 height 29
